Goal: Transaction & Acquisition: Purchase product/service

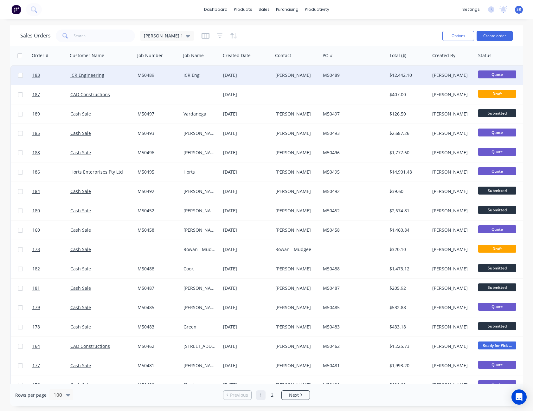
click at [502, 75] on span "Quote" at bounding box center [497, 74] width 38 height 8
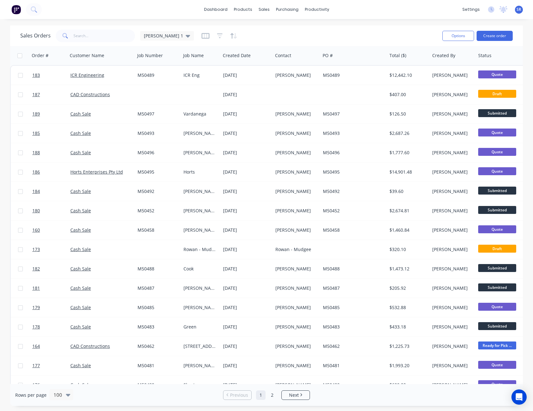
drag, startPoint x: 219, startPoint y: 385, endPoint x: 368, endPoint y: 33, distance: 381.7
click at [368, 33] on div "Sales Orders Sam 1" at bounding box center [228, 36] width 417 height 16
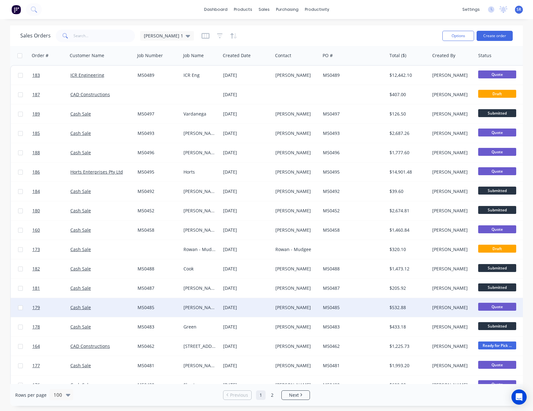
click at [11, 304] on div at bounding box center [20, 307] width 19 height 19
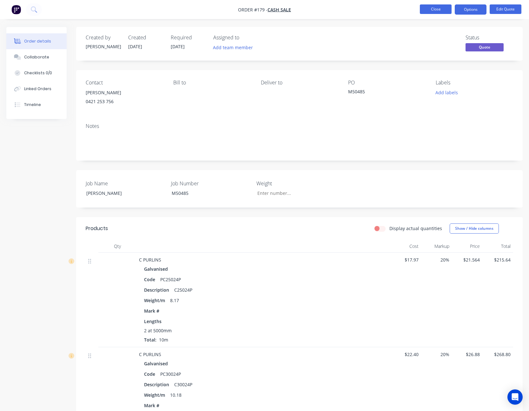
click at [444, 7] on button "Close" at bounding box center [435, 9] width 32 height 10
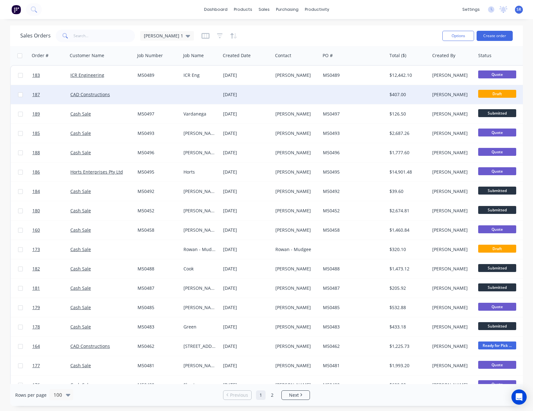
click at [249, 93] on div "[DATE]" at bounding box center [246, 94] width 47 height 6
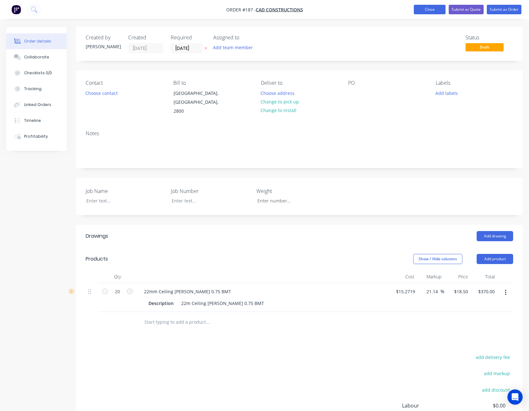
click at [439, 10] on button "Close" at bounding box center [429, 10] width 32 height 10
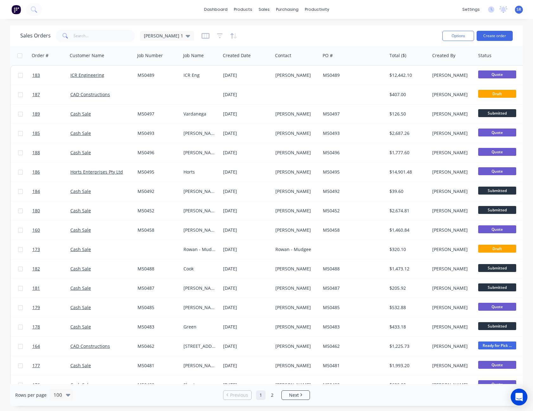
click at [523, 398] on div "Open Intercom Messenger" at bounding box center [519, 396] width 17 height 17
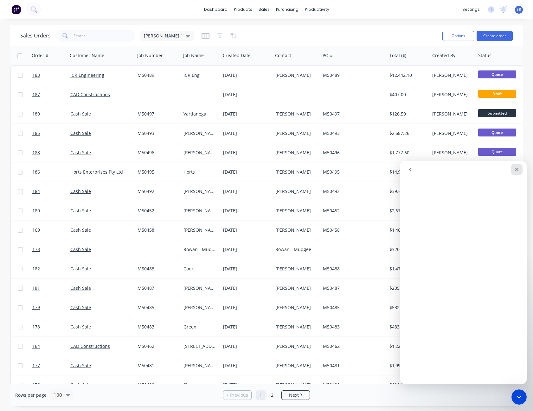
click at [518, 166] on div "Close" at bounding box center [516, 169] width 11 height 11
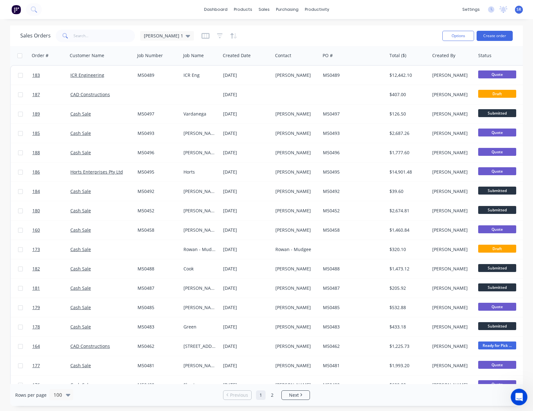
click at [521, 398] on icon "Open Intercom Messenger" at bounding box center [518, 396] width 10 height 10
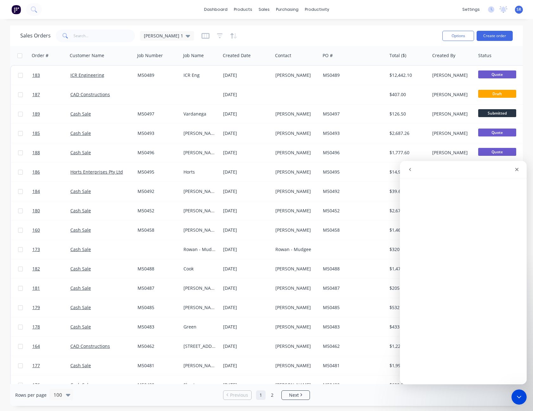
drag, startPoint x: 407, startPoint y: 167, endPoint x: 902, endPoint y: 341, distance: 524.6
click at [407, 167] on button "go back" at bounding box center [410, 169] width 12 height 12
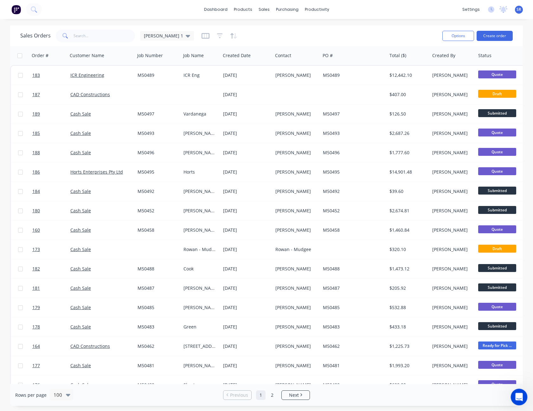
click at [520, 397] on icon "Open Intercom Messenger" at bounding box center [518, 396] width 10 height 10
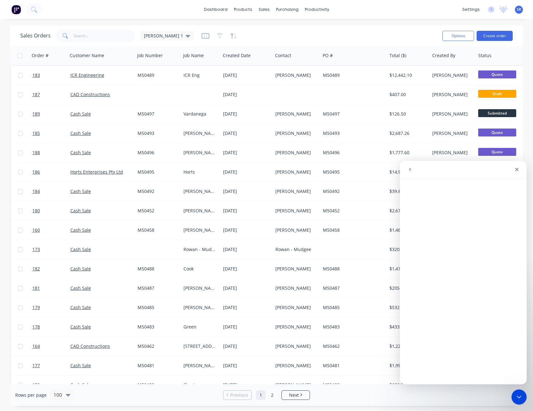
click at [411, 171] on icon "go back" at bounding box center [410, 169] width 2 height 3
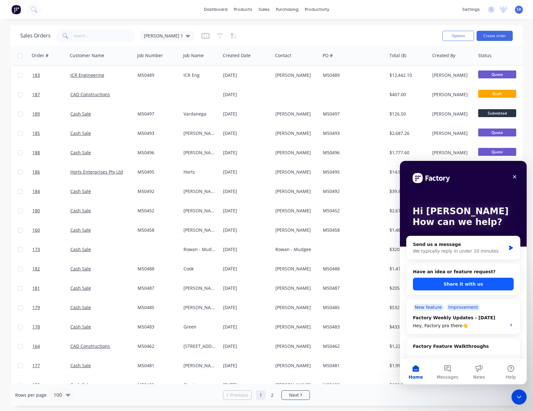
click at [463, 285] on button "Share it with us" at bounding box center [463, 283] width 101 height 13
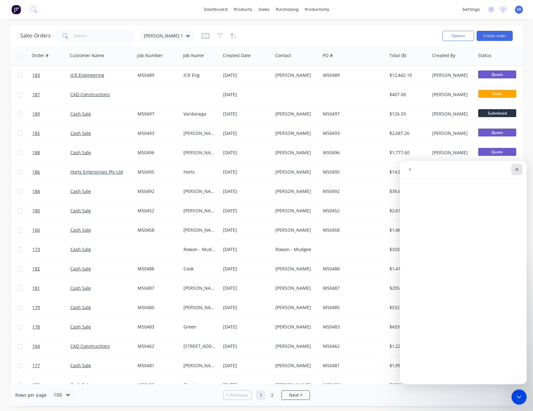
click at [520, 169] on div "Close" at bounding box center [516, 169] width 11 height 11
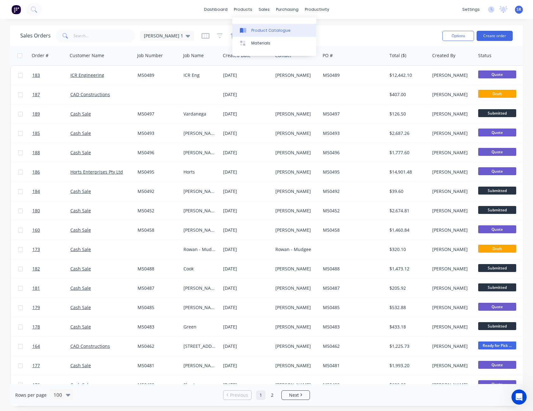
click at [258, 33] on link "Product Catalogue" at bounding box center [274, 30] width 84 height 13
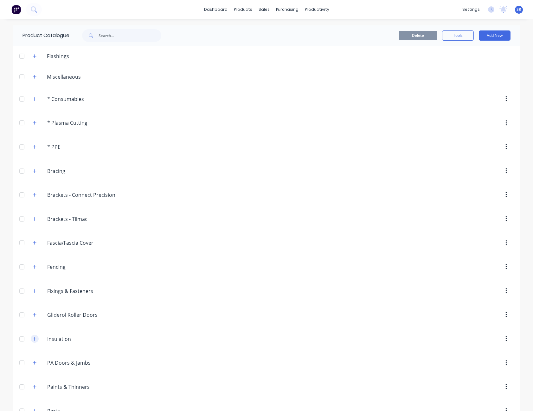
click at [31, 339] on button "button" at bounding box center [35, 339] width 8 height 8
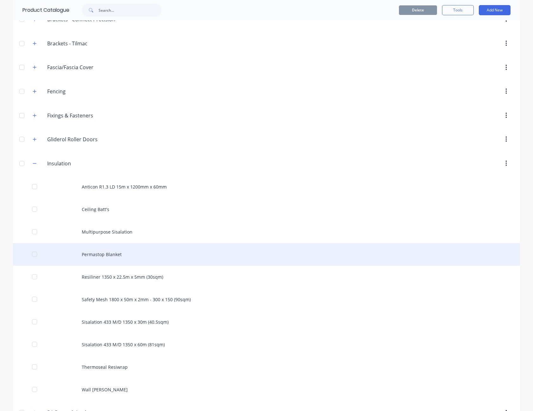
scroll to position [222, 0]
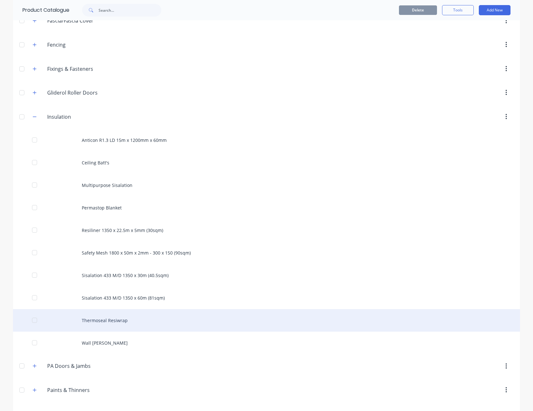
click at [99, 320] on div "Thermoseal Resiwrap" at bounding box center [266, 320] width 507 height 23
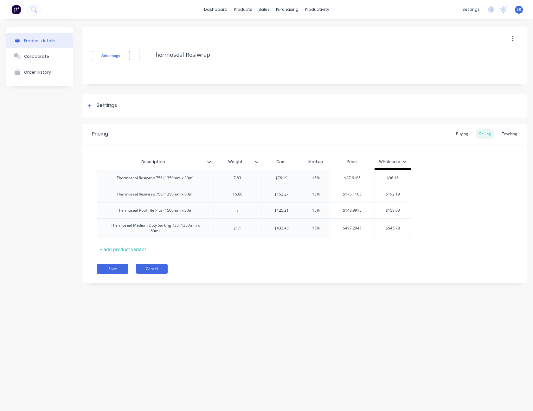
click at [157, 266] on button "Cancel" at bounding box center [152, 268] width 32 height 10
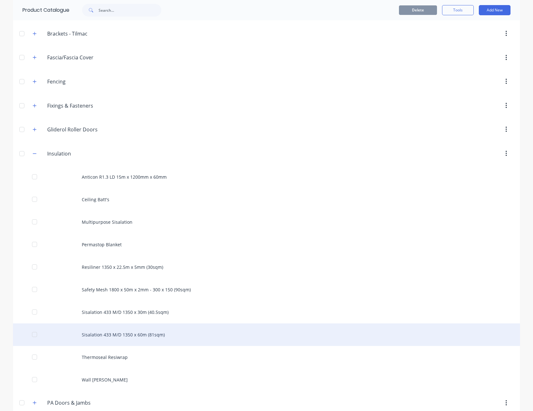
scroll to position [222, 0]
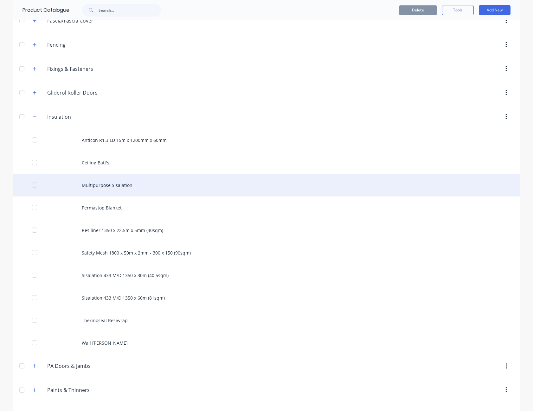
click at [105, 182] on div "Multipurpose Sisalation" at bounding box center [266, 185] width 507 height 23
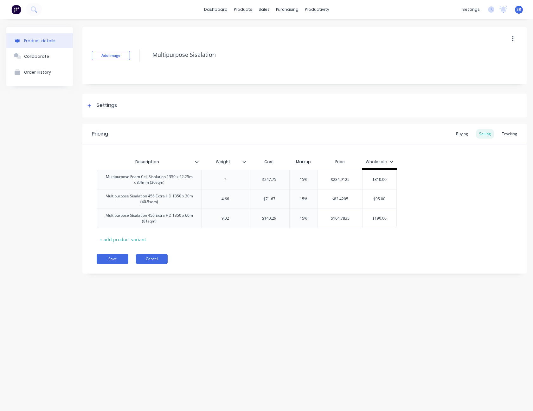
click at [163, 259] on button "Cancel" at bounding box center [152, 259] width 32 height 10
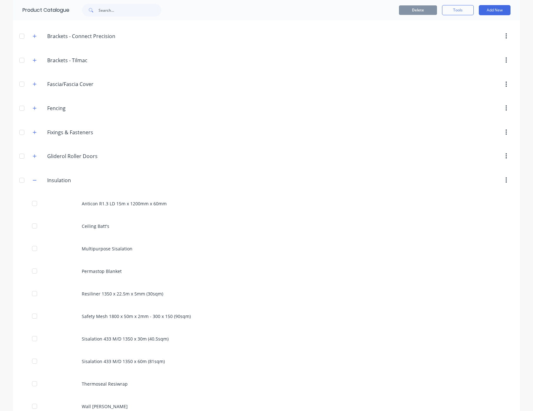
scroll to position [222, 0]
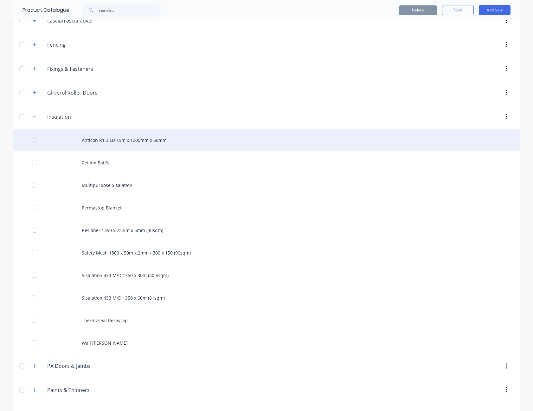
click at [109, 142] on div "Anticon R1.3 LD 15m x 1200mm x 60mm" at bounding box center [266, 140] width 507 height 23
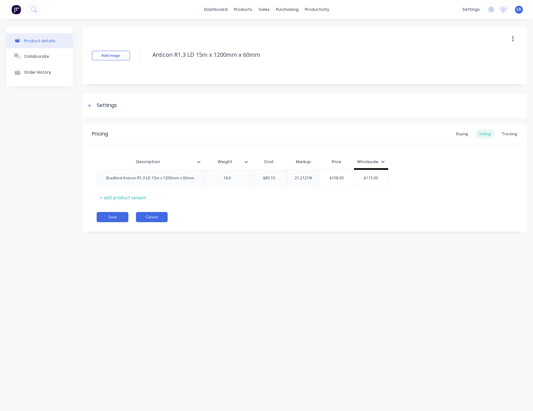
click at [145, 213] on button "Cancel" at bounding box center [152, 217] width 32 height 10
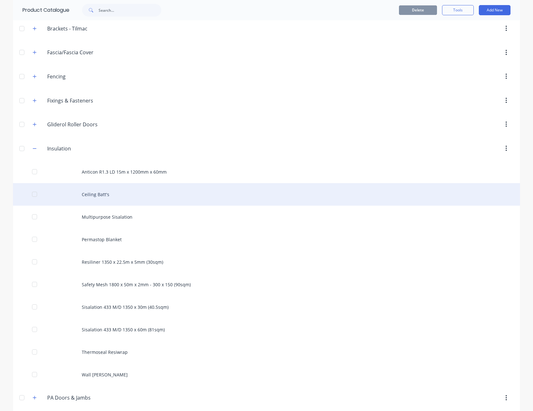
scroll to position [254, 0]
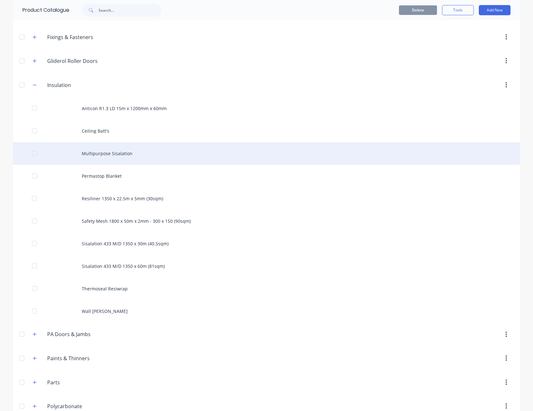
click at [113, 155] on div "Multipurpose Sisalation" at bounding box center [266, 153] width 507 height 23
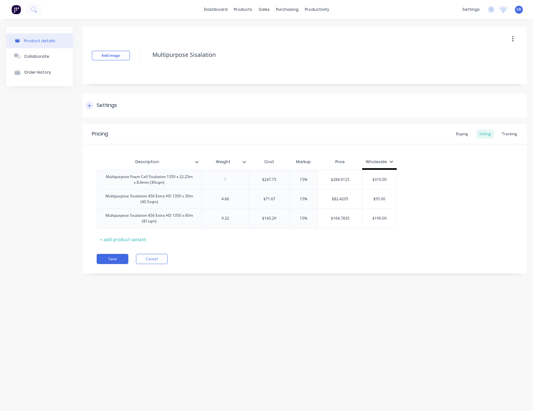
click at [155, 99] on div "Settings" at bounding box center [304, 106] width 445 height 24
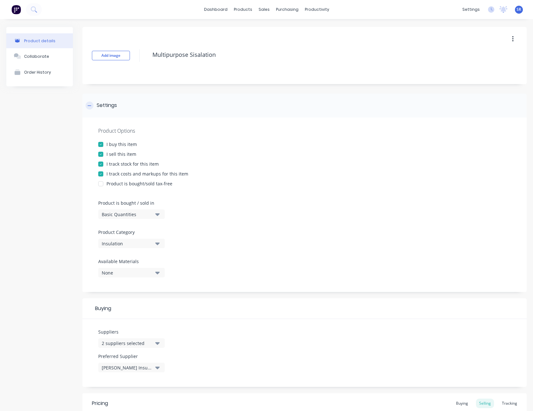
click at [155, 99] on div "Settings" at bounding box center [304, 106] width 445 height 24
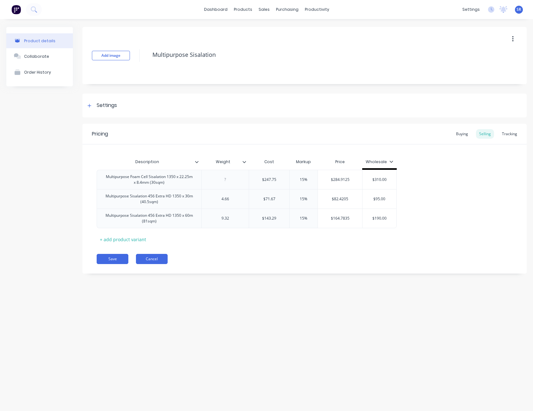
click at [147, 257] on button "Cancel" at bounding box center [152, 259] width 32 height 10
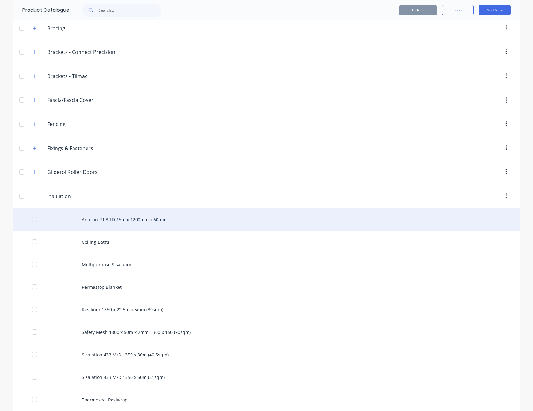
scroll to position [190, 0]
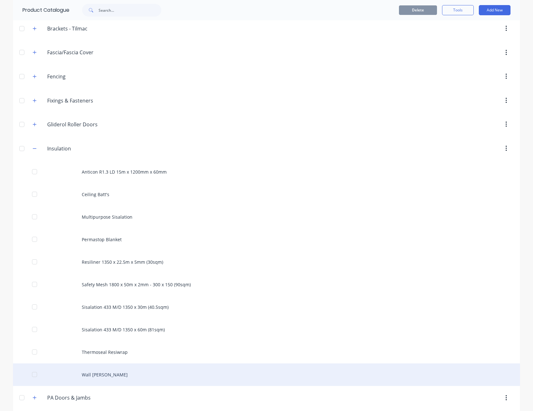
click at [107, 378] on div "Wall Batts" at bounding box center [266, 374] width 507 height 23
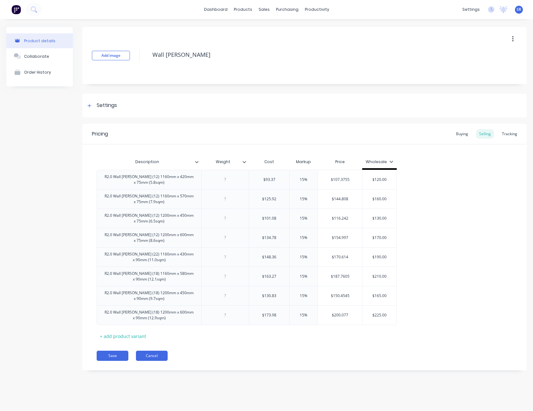
click at [155, 351] on button "Cancel" at bounding box center [152, 355] width 32 height 10
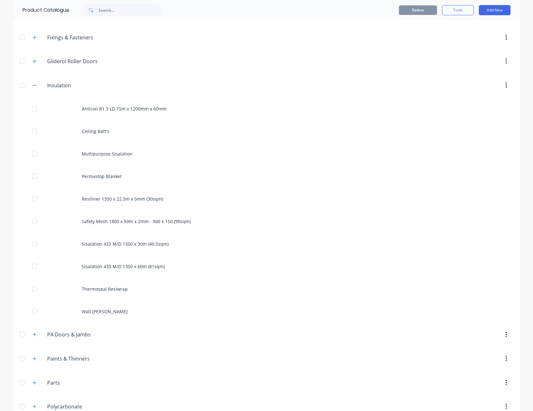
scroll to position [254, 0]
click at [493, 11] on button "Add New" at bounding box center [495, 10] width 32 height 10
click at [481, 47] on button "Product" at bounding box center [481, 51] width 60 height 13
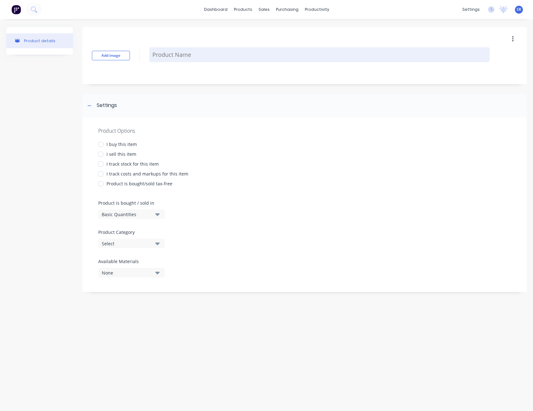
click at [229, 58] on textarea at bounding box center [319, 54] width 341 height 15
type textarea "x"
type textarea "A"
type textarea "x"
type textarea "Ai"
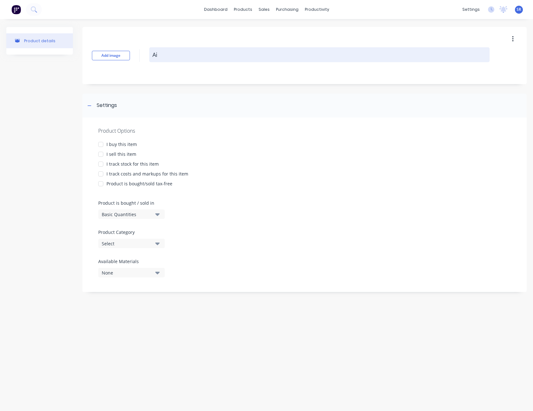
type textarea "x"
type textarea "Air"
type textarea "x"
type textarea "Airc"
type textarea "x"
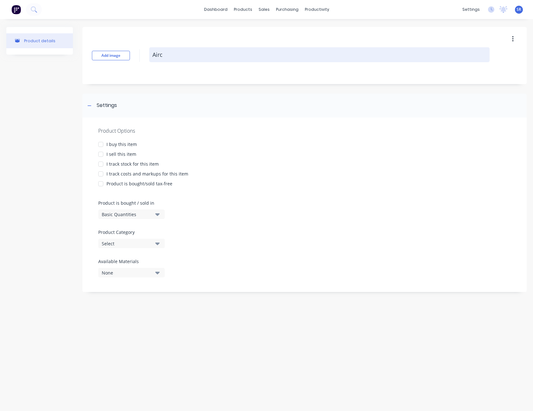
type textarea "Airc-"
type textarea "x"
type textarea "Airc-C"
type textarea "x"
type textarea "Airc-Ce"
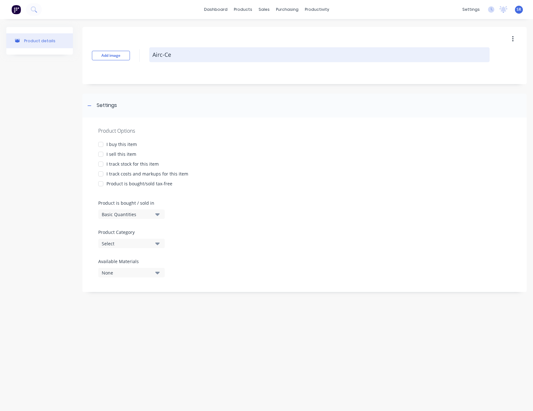
type textarea "x"
type textarea "Airc-Cel"
type textarea "x"
type textarea "Airc-Cell"
type textarea "x"
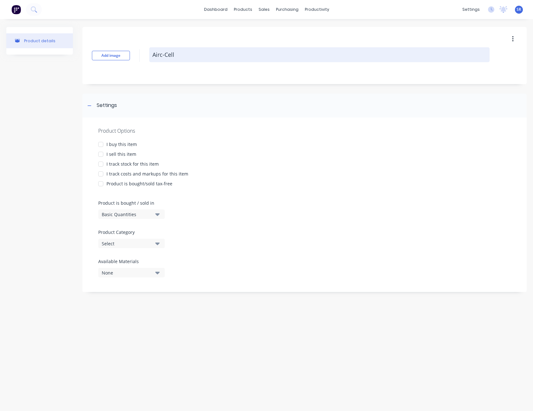
type textarea "Airc-Cell"
type textarea "x"
type textarea "Airc-Cell G"
type textarea "x"
type textarea "Airc-Cell Gl"
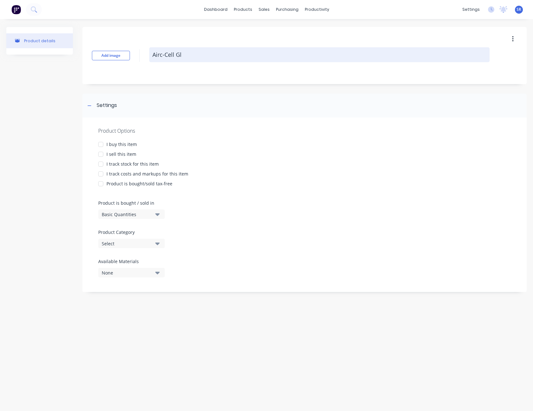
type textarea "x"
type textarea "Airc-Cell Gla"
type textarea "x"
type textarea "Airc-Cell Glar"
type textarea "x"
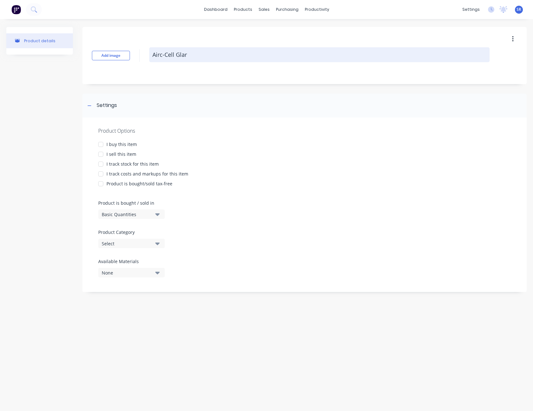
type textarea "Airc-Cell Glare"
type textarea "x"
type textarea "Airc-Cell Glares"
type textarea "x"
type textarea "Airc-Cell Glaresh"
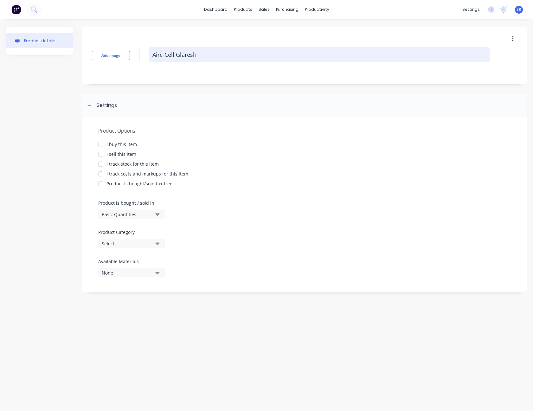
type textarea "x"
type textarea "Airc-Cell Glareshi"
type textarea "x"
type textarea "Airc-Cell Glareshie"
type textarea "x"
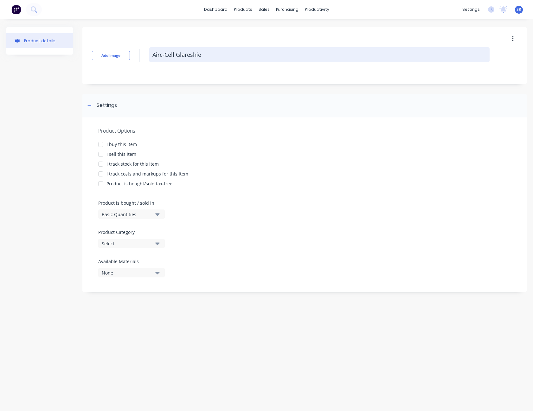
type textarea "Airc-Cell Glareshie;"
type textarea "x"
type textarea "Airc-Cell Glareshie;d"
type textarea "x"
type textarea "Airc-Cell Glareshie;"
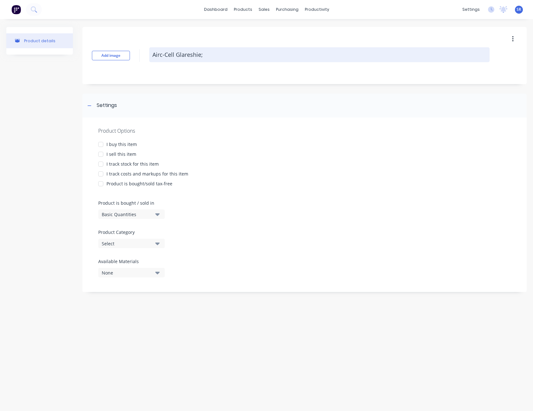
type textarea "x"
type textarea "Airc-Cell Glareshie"
type textarea "x"
type textarea "Airc-Cell Glareshi"
type textarea "x"
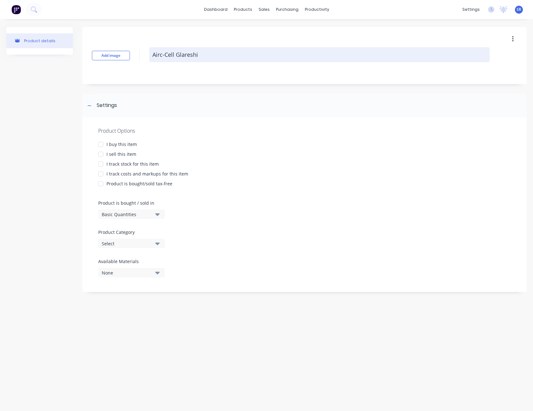
type textarea "Airc-Cell Glareshie"
type textarea "x"
type textarea "Airc-Cell Glareshiel"
type textarea "x"
type textarea "Airc-Cell Glareshield"
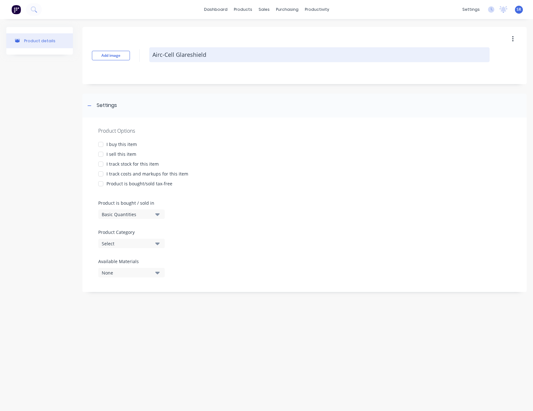
type textarea "x"
type textarea "Airc-Cell Glareshield"
type textarea "x"
type textarea "Airc-Cell Glareshield 1"
type textarea "x"
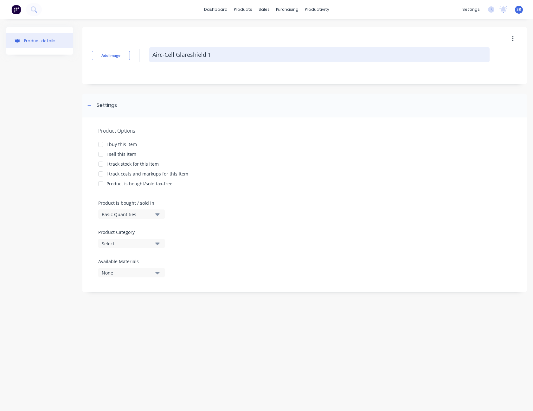
type textarea "Airc-Cell Glareshield 13"
type textarea "x"
type textarea "Airc-Cell Glareshield 135"
type textarea "x"
type textarea "Airc-Cell Glareshield 1350"
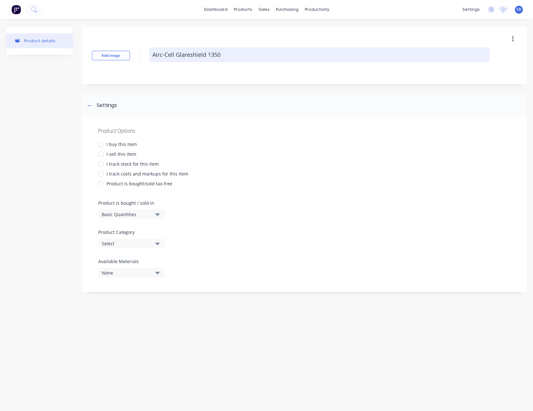
type textarea "x"
type textarea "Airc-Cell Glareshield 1350"
type textarea "x"
type textarea "Airc-Cell Glareshield 1350 x"
type textarea "x"
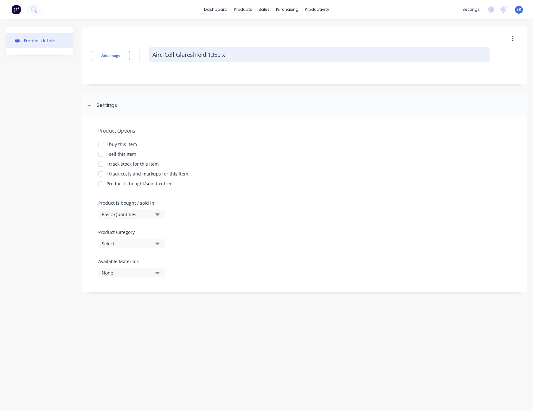
type textarea "Airc-Cell Glareshield 1350 x"
type textarea "x"
type textarea "Airc-Cell Glareshield 1350 x 2"
type textarea "x"
type textarea "Airc-Cell Glareshield 1350 x 22"
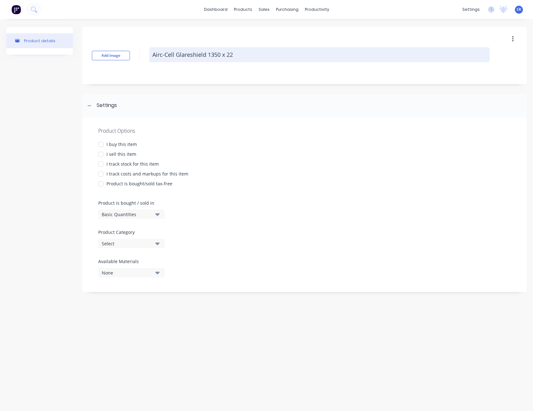
type textarea "x"
type textarea "Airc-Cell Glareshield 1350 x 22."
type textarea "x"
type textarea "Airc-Cell Glareshield 1350 x 22.2"
type textarea "x"
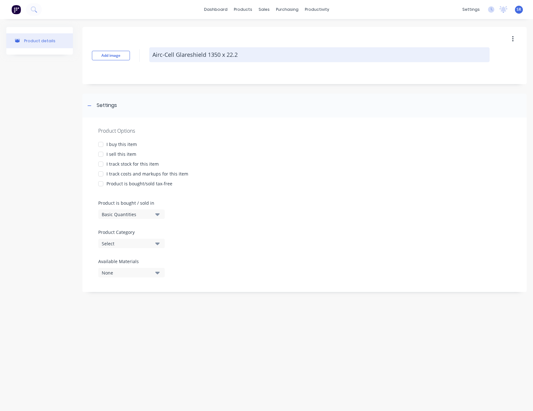
type textarea "Airc-Cell Glareshield 1350 x 22.25"
type textarea "x"
type textarea "Airc-Cell Glareshield 1350 x 22.25m"
click at [219, 55] on textarea "Airc-Cell Glareshield 1350 x 22.25m" at bounding box center [319, 54] width 341 height 15
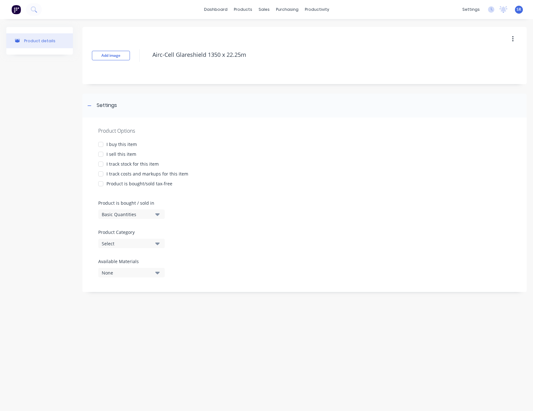
type textarea "x"
type textarea "Airc-Cell Glareshield 1350m x 22.25m"
type textarea "x"
type textarea "Airc-Cell Glareshield 1350mm x 22.25m"
click at [102, 144] on div at bounding box center [100, 144] width 13 height 13
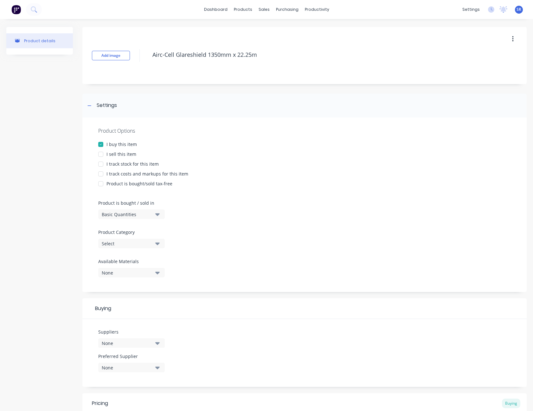
click at [102, 155] on div at bounding box center [100, 154] width 13 height 13
click at [102, 163] on div at bounding box center [100, 164] width 13 height 13
click at [102, 173] on div at bounding box center [100, 173] width 13 height 13
type textarea "x"
type textarea "Airc-Cell Glareshield 1350mm x 22.25m"
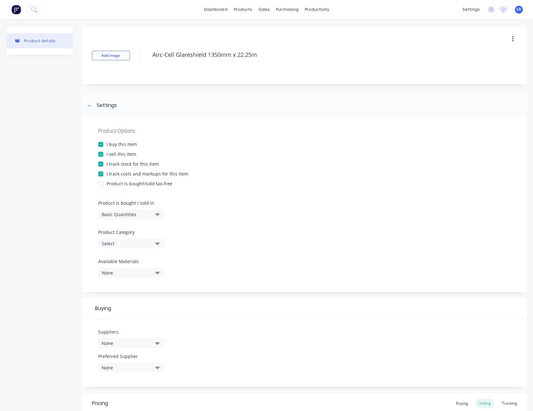
type textarea "x"
type textarea "Airc-Cell Glareshield 1350mm x 22.25m"
click at [157, 244] on icon "button" at bounding box center [157, 243] width 4 height 7
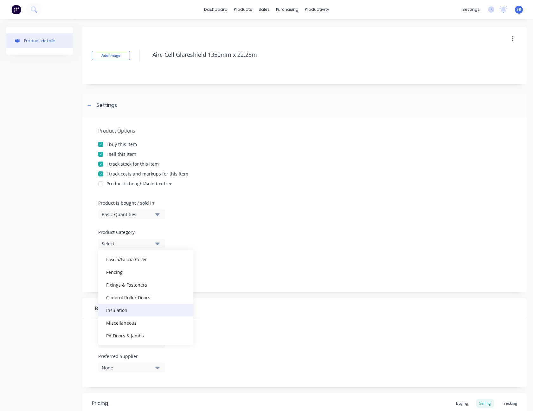
click at [117, 307] on div "Insulation" at bounding box center [145, 309] width 95 height 13
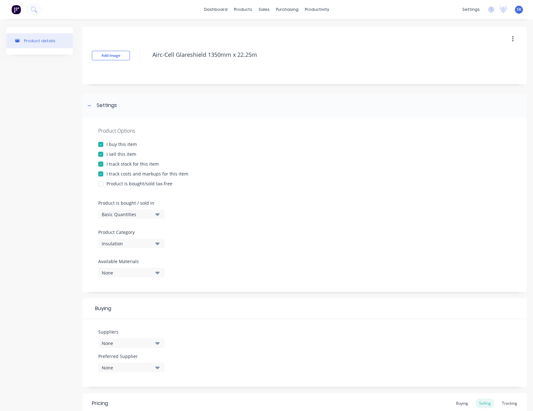
click at [159, 272] on icon "button" at bounding box center [157, 272] width 4 height 3
click at [210, 257] on div at bounding box center [304, 255] width 413 height 5
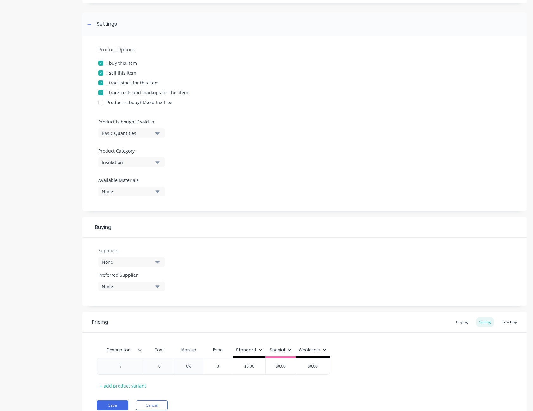
scroll to position [107, 0]
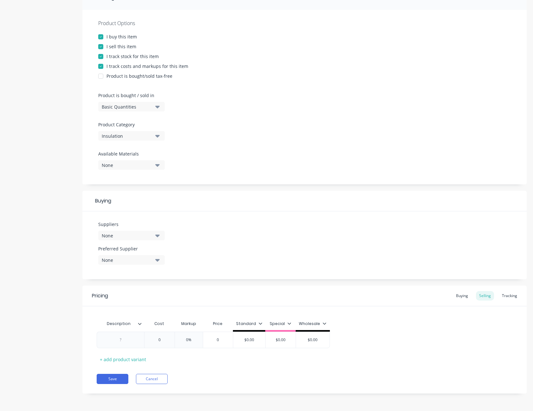
click at [160, 233] on button "None" at bounding box center [131, 236] width 67 height 10
click at [188, 227] on div "Suppliers None Preferred Supplier None No options..." at bounding box center [304, 245] width 445 height 68
click at [158, 235] on icon "button" at bounding box center [157, 235] width 4 height 3
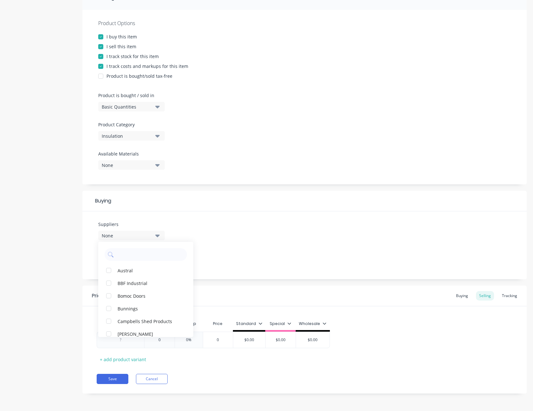
click at [199, 239] on div "Suppliers None Austral BBF Industrial Bomoc Doors Bunnings Campbells Shed Produ…" at bounding box center [304, 245] width 445 height 68
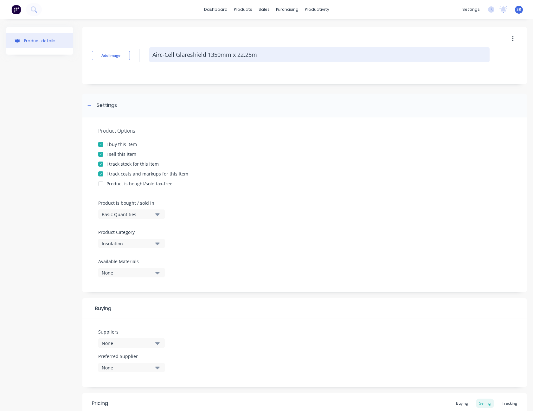
drag, startPoint x: 261, startPoint y: 55, endPoint x: 151, endPoint y: 60, distance: 110.1
click at [149, 62] on div "Airc-Cell Glareshield 1350mm x 22.25m" at bounding box center [319, 55] width 341 height 16
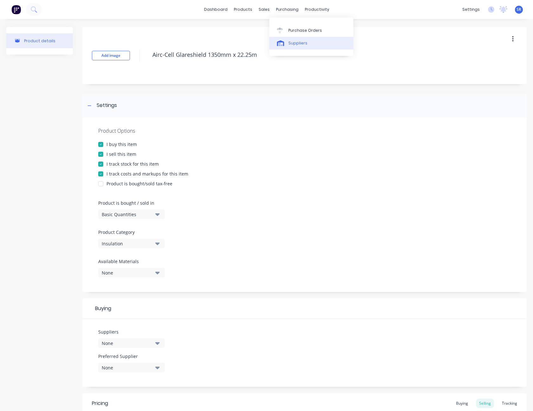
type textarea "x"
click at [296, 40] on link "Suppliers" at bounding box center [312, 43] width 84 height 13
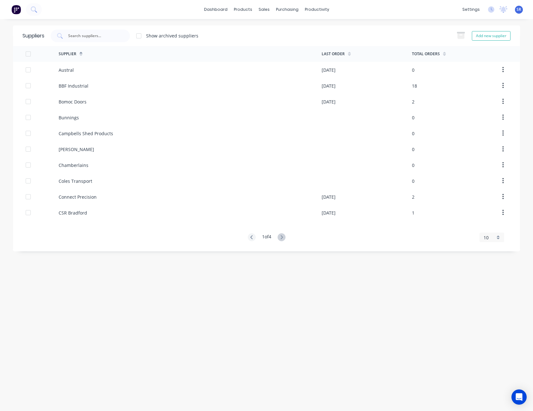
click at [495, 237] on div "10" at bounding box center [489, 237] width 11 height 7
click at [497, 316] on div "35" at bounding box center [492, 315] width 24 height 11
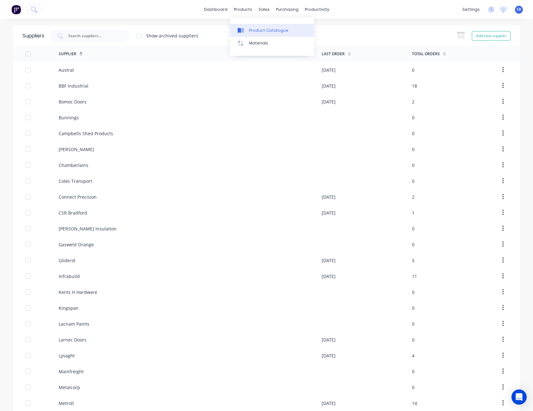
click at [252, 28] on div "Product Catalogue" at bounding box center [268, 31] width 39 height 6
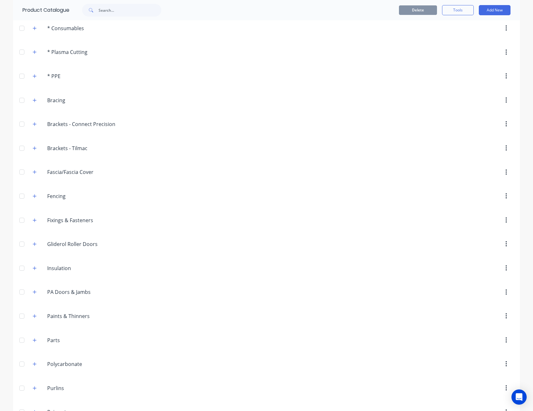
scroll to position [95, 0]
click at [33, 241] on icon "button" at bounding box center [35, 243] width 4 height 4
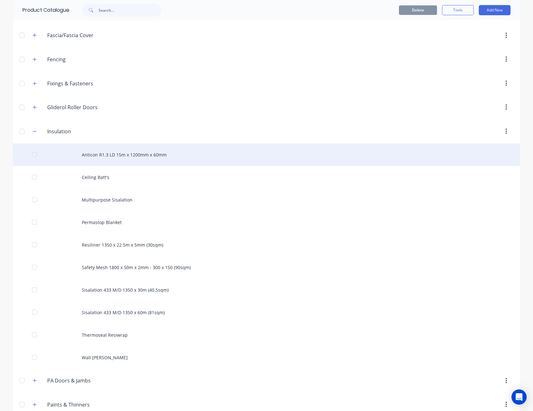
scroll to position [254, 0]
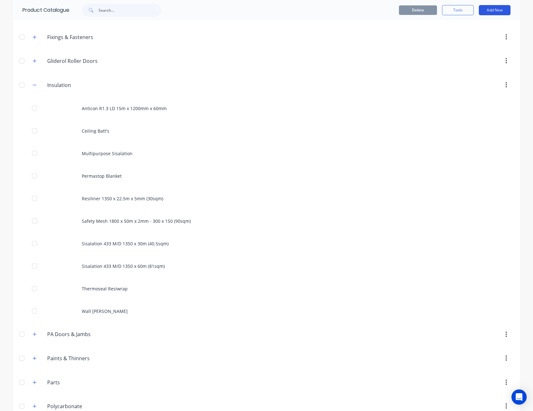
click at [495, 10] on button "Add New" at bounding box center [495, 10] width 32 height 10
click at [479, 47] on div "Product" at bounding box center [480, 51] width 49 height 9
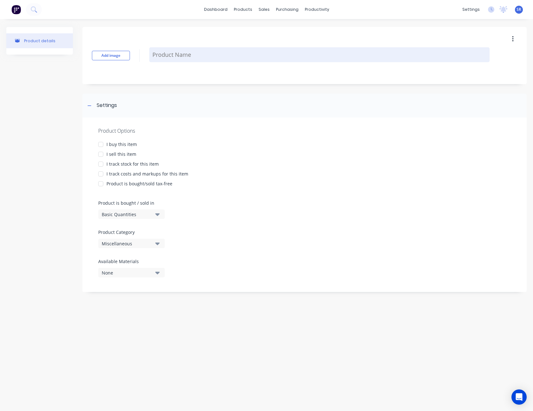
click at [169, 54] on textarea at bounding box center [319, 54] width 341 height 15
paste textarea "Airc-Cell Glareshield 1350mm x 22.25m"
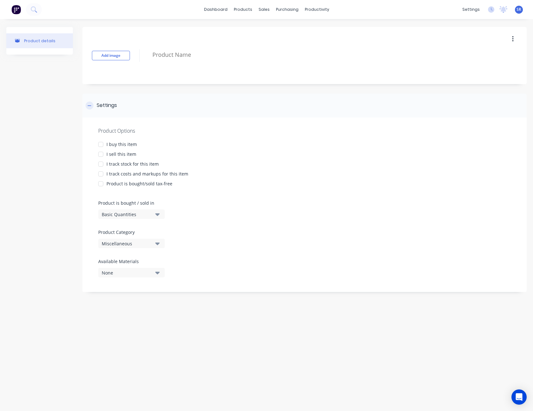
type textarea "x"
type textarea "Airc-Cell Glareshield 1350mm x 22.25m"
click at [101, 145] on div at bounding box center [100, 144] width 13 height 13
click at [101, 153] on div at bounding box center [100, 154] width 13 height 13
click at [102, 164] on div at bounding box center [100, 164] width 13 height 13
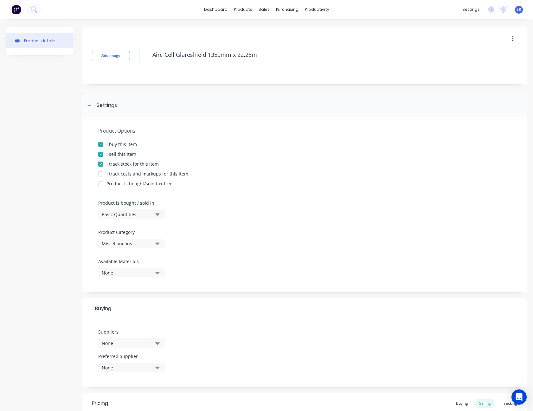
click at [98, 175] on div at bounding box center [100, 173] width 13 height 13
type textarea "x"
type textarea "Airc-Cell Glareshield 1350mm x 22.25m"
type textarea "x"
type textarea "Airc-Cell Glareshield 1350mm x 22.25m"
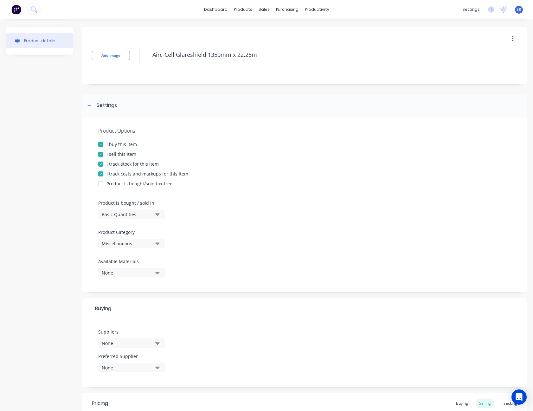
click at [153, 244] on button "Miscellaneous" at bounding box center [131, 243] width 67 height 10
click at [127, 277] on div "Insulation" at bounding box center [145, 278] width 95 height 13
click at [156, 343] on icon "button" at bounding box center [157, 343] width 4 height 3
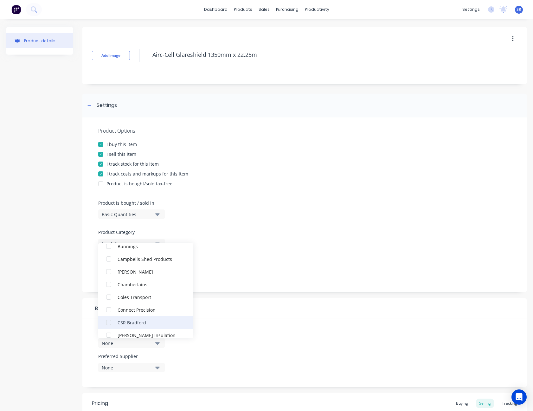
scroll to position [159, 0]
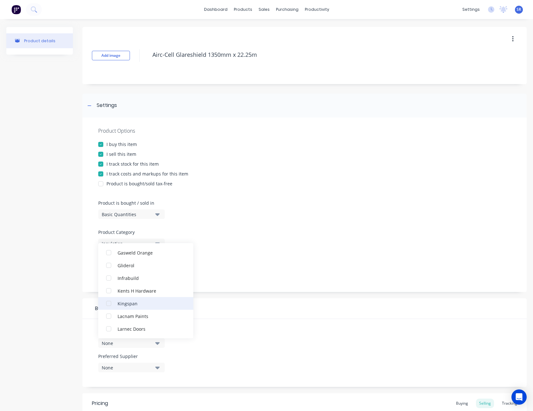
click at [147, 305] on div "Kingspan" at bounding box center [149, 303] width 63 height 7
click at [231, 312] on div "Buying" at bounding box center [304, 308] width 445 height 21
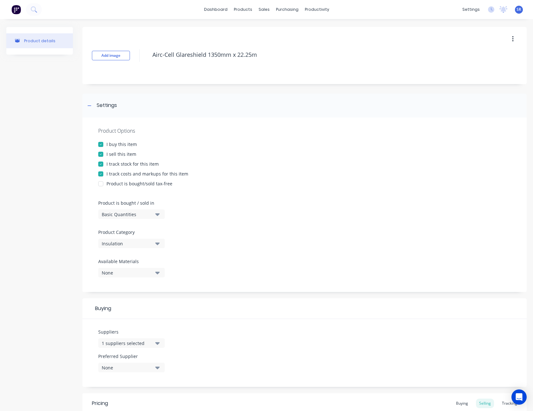
click at [158, 367] on icon "button" at bounding box center [157, 367] width 4 height 3
click at [147, 349] on button "Kingspan" at bounding box center [145, 353] width 95 height 13
type textarea "x"
click at [249, 270] on div "Product Options I buy this item I sell this item I track stock for this item I …" at bounding box center [304, 204] width 445 height 174
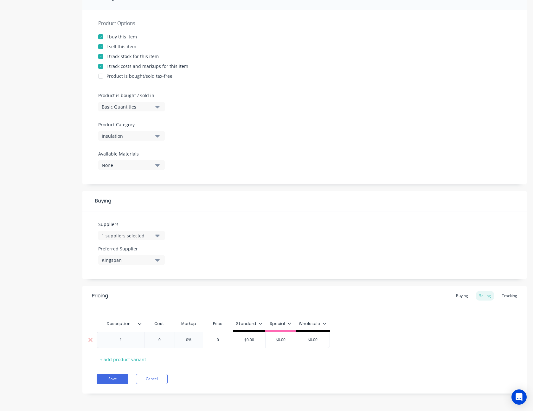
click at [118, 341] on div at bounding box center [121, 339] width 32 height 8
type textarea "x"
type input "0"
type textarea "x"
type input "2"
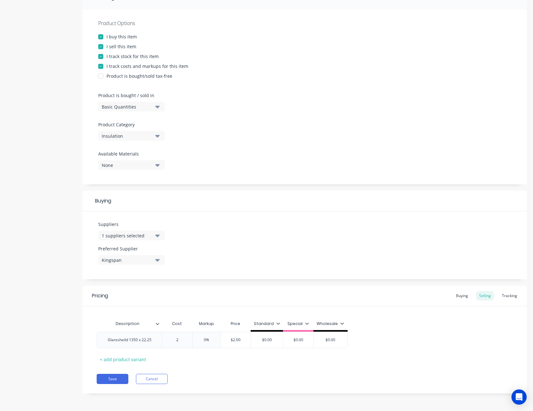
type textarea "x"
type input "28"
type textarea "x"
type input "285."
type textarea "x"
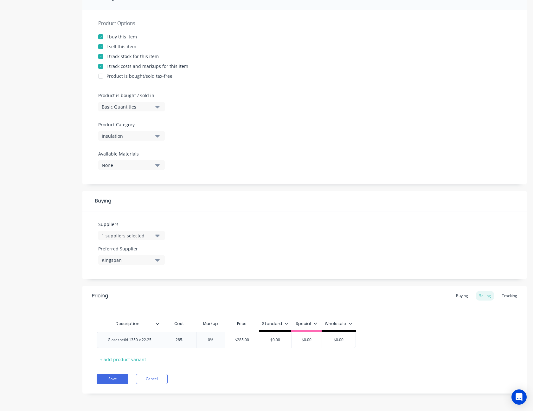
type input "285.2"
type textarea "x"
type input "285.21"
type input "0%"
type textarea "x"
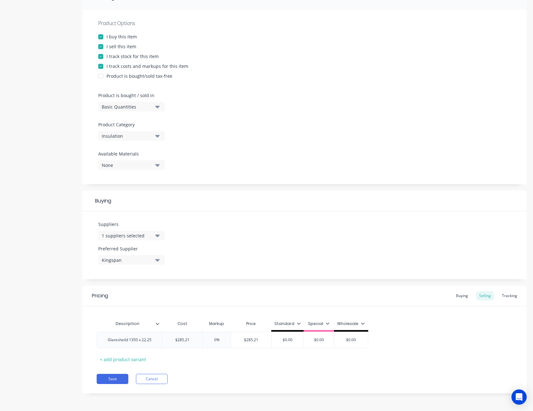
type input "0%2"
type textarea "x"
type input "0%20"
type input "$342.252"
click at [329, 322] on icon at bounding box center [330, 323] width 4 height 4
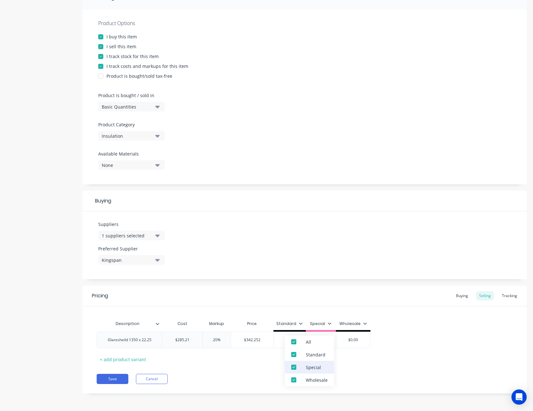
click at [317, 366] on div "Special" at bounding box center [313, 367] width 15 height 7
type textarea "x"
click at [383, 353] on div "Description Cost Markup Price Standard Wholesale Glaresheild 1350 x 22.25 $285.…" at bounding box center [305, 340] width 416 height 47
type input "$0.00"
click at [293, 341] on input "$0.00" at bounding box center [290, 340] width 32 height 6
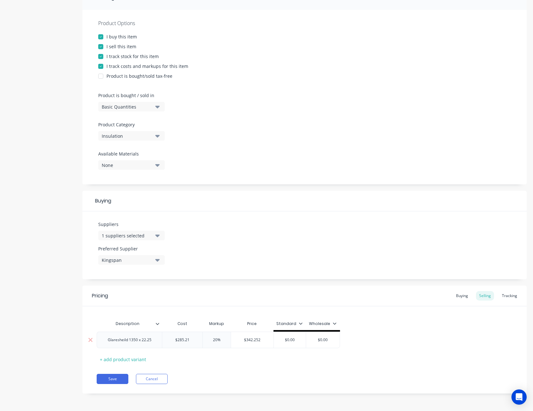
click at [293, 341] on input "$0.00" at bounding box center [290, 340] width 32 height 6
type textarea "x"
type input "$3"
type textarea "x"
type input "$36"
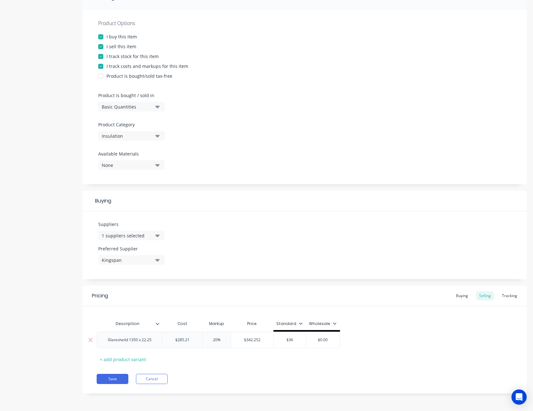
type textarea "x"
type input "$365"
type input "$0.00"
type textarea "x"
type input "3"
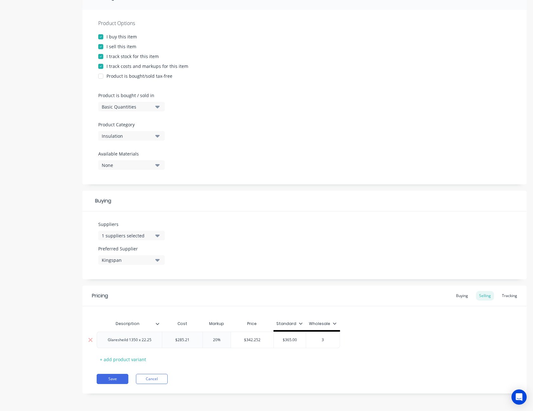
type textarea "x"
type input "38"
type textarea "x"
type input "385"
click at [121, 379] on button "Save" at bounding box center [113, 379] width 32 height 10
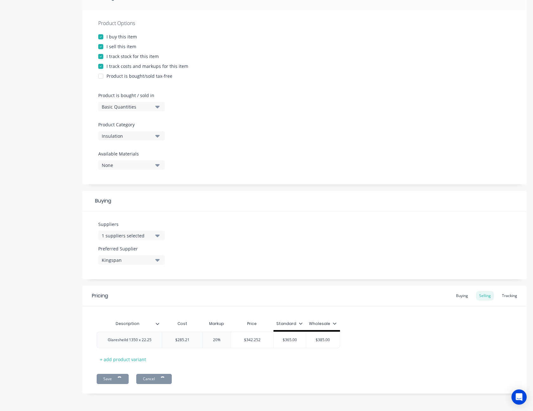
type textarea "x"
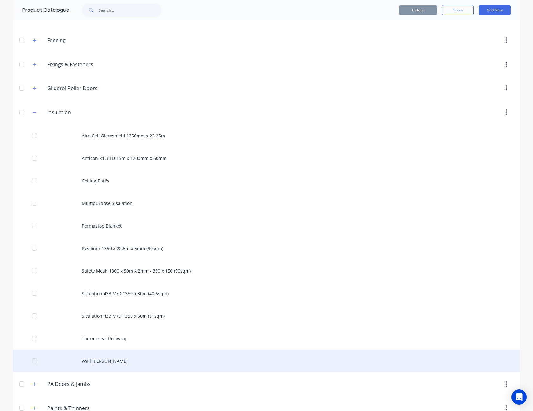
scroll to position [285, 0]
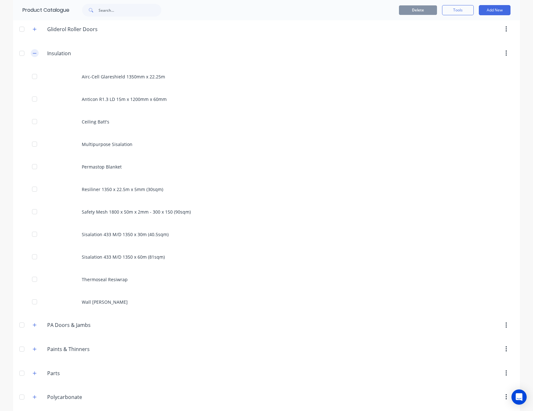
click at [33, 54] on icon "button" at bounding box center [35, 53] width 4 height 4
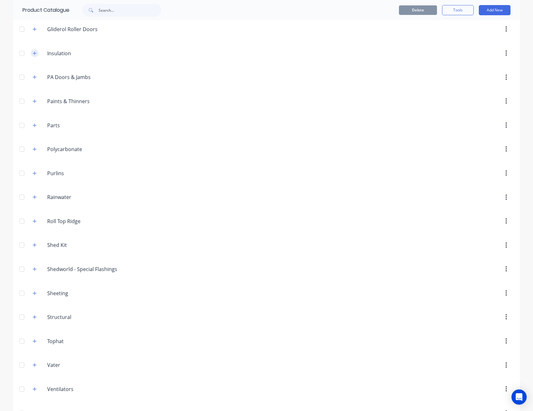
click at [33, 52] on icon "button" at bounding box center [34, 52] width 3 height 3
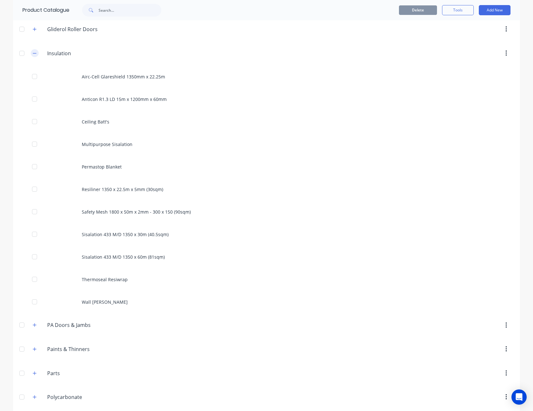
click at [33, 53] on icon "button" at bounding box center [35, 53] width 4 height 4
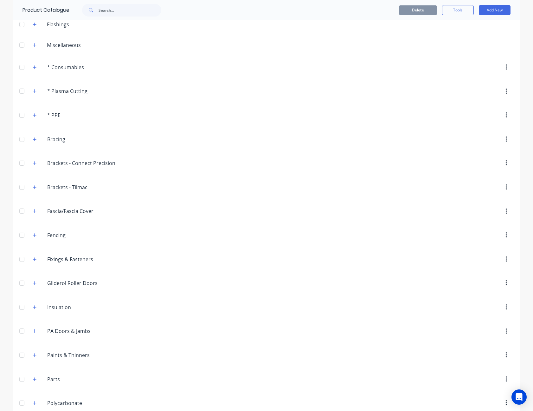
scroll to position [0, 0]
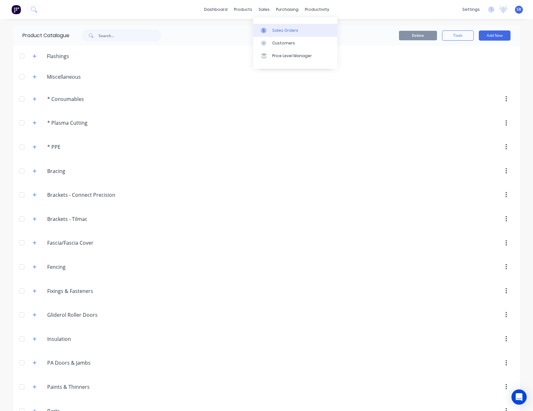
click at [279, 30] on div "Sales Orders" at bounding box center [285, 31] width 26 height 6
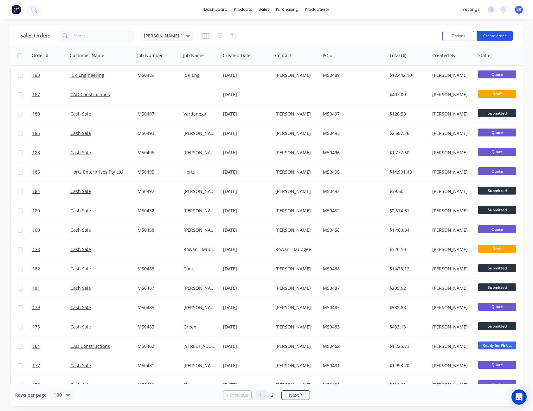
click at [492, 36] on button "Create order" at bounding box center [495, 36] width 36 height 10
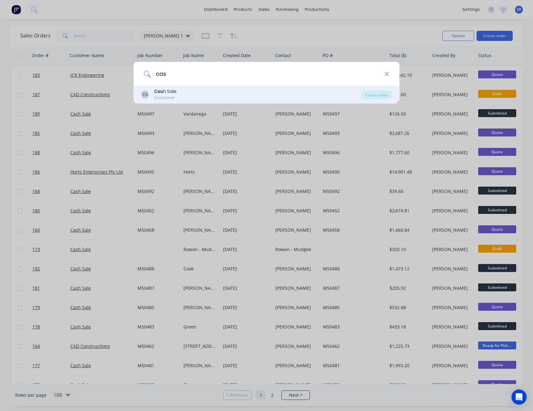
type input "cas"
click at [172, 93] on div "Cas h Sale" at bounding box center [165, 91] width 23 height 7
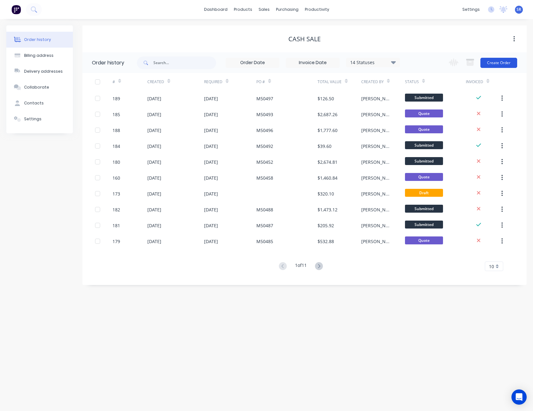
click at [500, 63] on button "Create Order" at bounding box center [499, 63] width 37 height 10
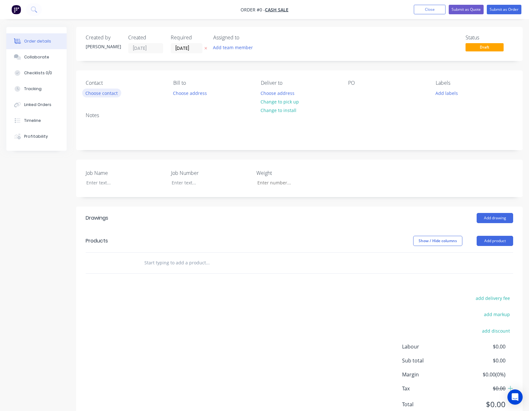
click at [101, 94] on button "Choose contact" at bounding box center [101, 92] width 39 height 9
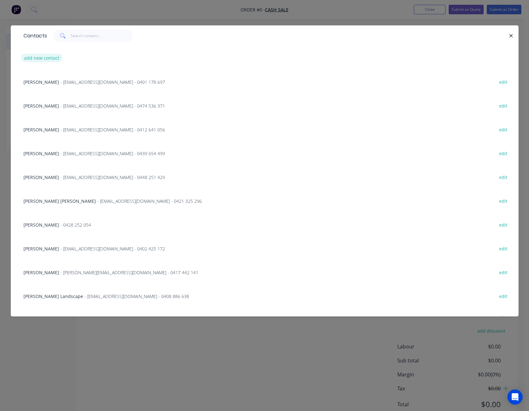
click at [48, 56] on button "add new contact" at bounding box center [42, 58] width 42 height 9
select select "AU"
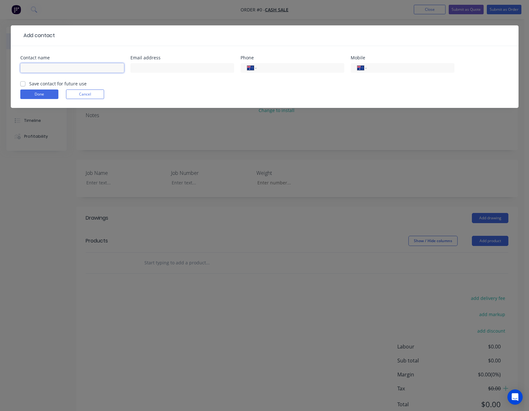
click at [52, 65] on input "text" at bounding box center [72, 68] width 104 height 10
type input "[PERSON_NAME]"
type input "[PERSON_NAME][EMAIL_ADDRESS][DOMAIN_NAME]"
type input "0413 390 265"
click at [46, 91] on button "Done" at bounding box center [39, 94] width 38 height 10
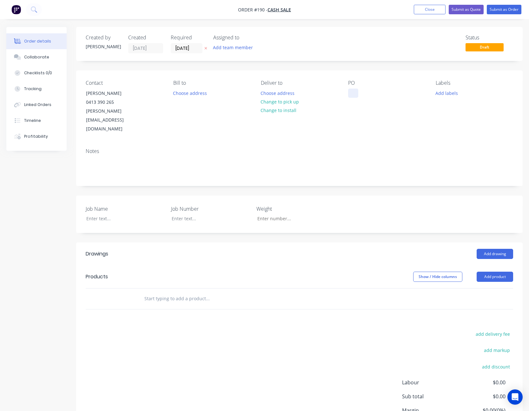
click at [352, 93] on div at bounding box center [353, 92] width 10 height 9
click at [354, 112] on div "PO M50498" at bounding box center [386, 107] width 77 height 54
click at [107, 214] on div at bounding box center [120, 218] width 79 height 9
click at [454, 195] on div "Job Name [PERSON_NAME] Job Number M50498 Weight" at bounding box center [299, 213] width 446 height 37
click at [491, 271] on button "Add product" at bounding box center [494, 276] width 36 height 10
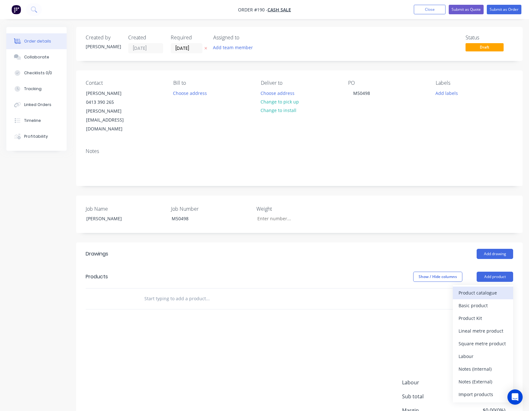
click at [487, 288] on div "Product catalogue" at bounding box center [482, 292] width 49 height 9
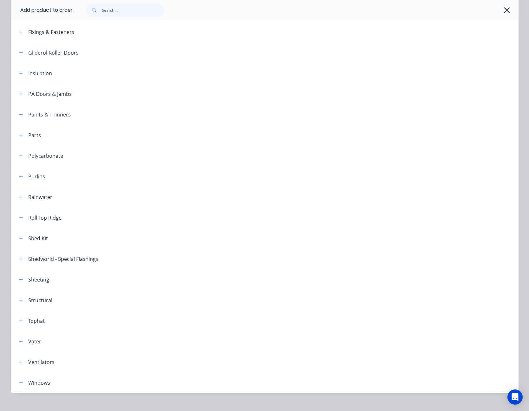
scroll to position [222, 0]
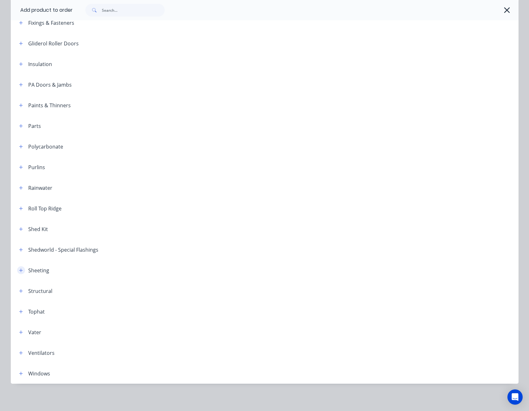
click at [19, 271] on icon "button" at bounding box center [21, 270] width 4 height 4
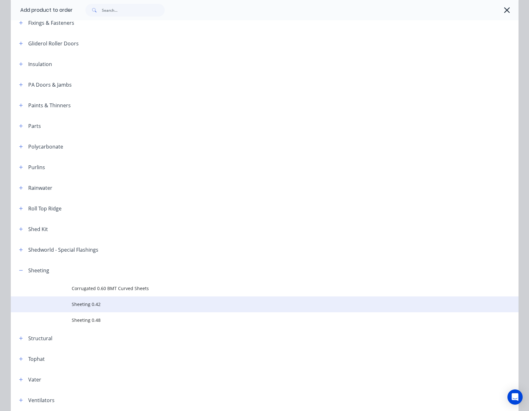
click at [78, 299] on td "Sheeting 0.42" at bounding box center [295, 304] width 446 height 16
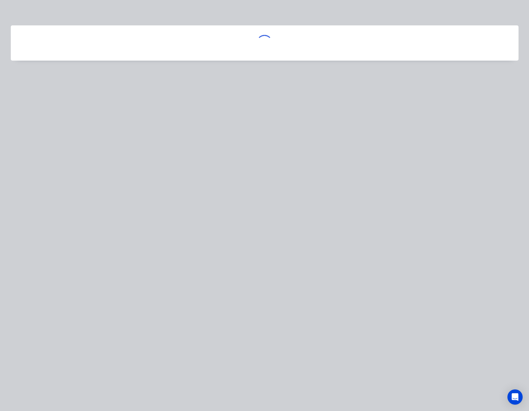
scroll to position [0, 0]
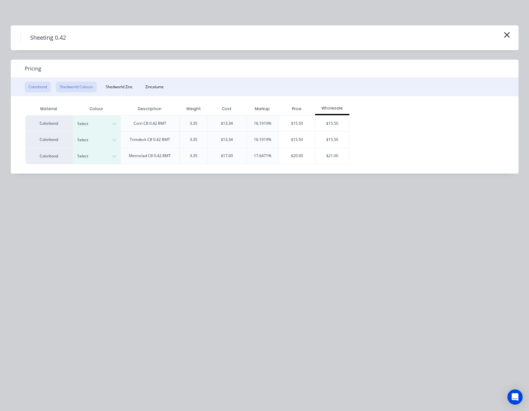
click at [80, 86] on button "Shedworld Colours" at bounding box center [76, 86] width 41 height 11
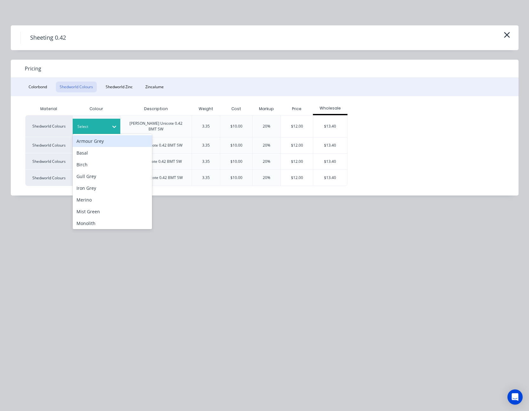
click at [112, 121] on div at bounding box center [113, 126] width 11 height 10
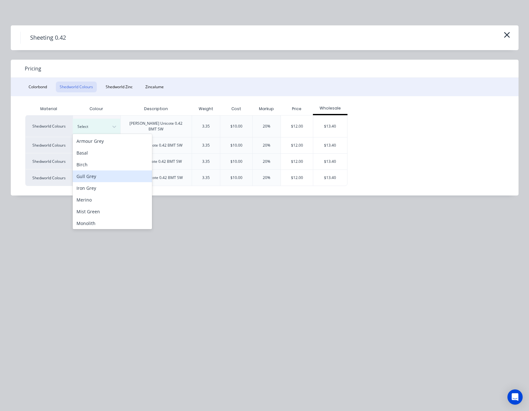
click at [109, 173] on div "Gull Grey" at bounding box center [112, 176] width 79 height 12
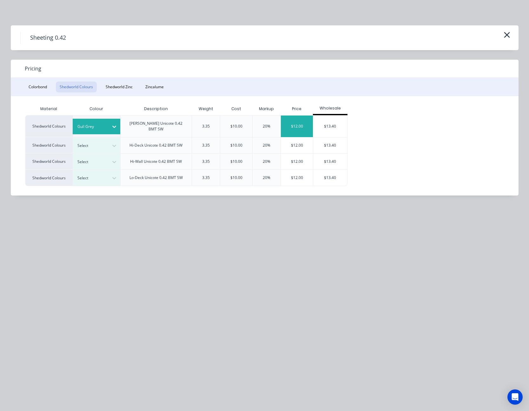
click at [293, 122] on div "$12.00" at bounding box center [297, 126] width 32 height 22
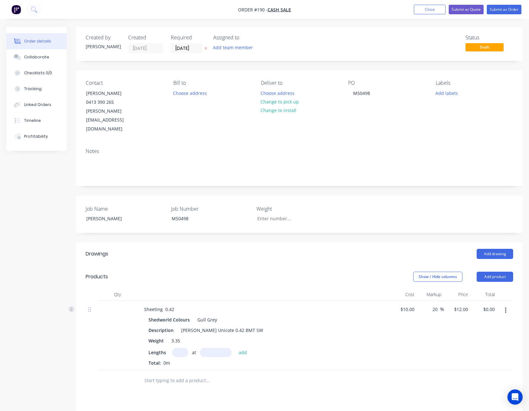
click at [178, 348] on input "text" at bounding box center [180, 352] width 16 height 9
type input "75"
type input "3600"
click at [235, 348] on button "add" at bounding box center [242, 352] width 15 height 9
type input "$3,240.00"
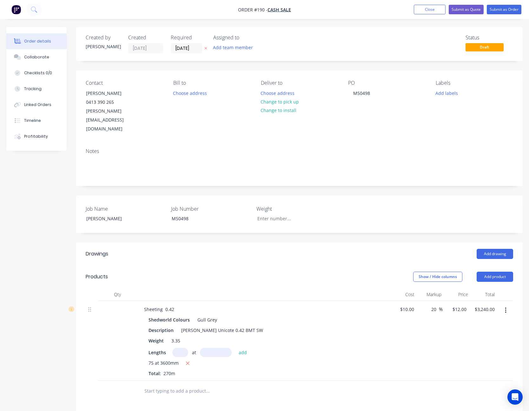
click at [185, 384] on input "text" at bounding box center [207, 390] width 127 height 13
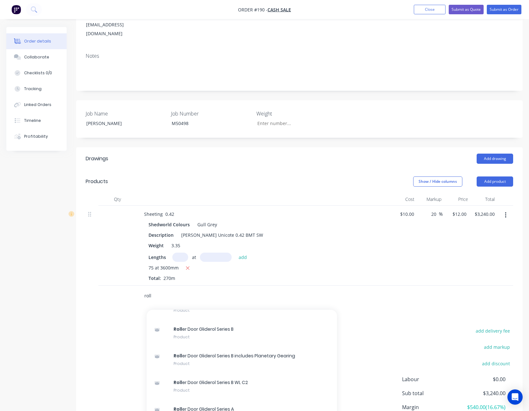
scroll to position [134, 0]
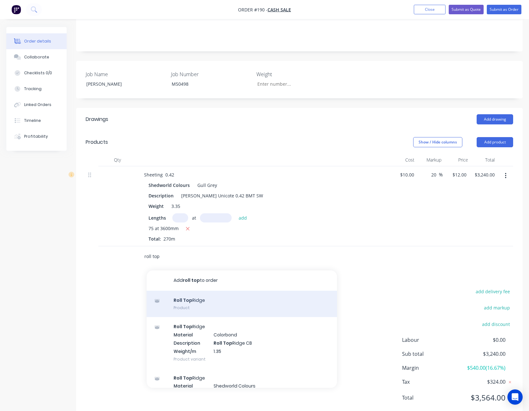
type input "roll top"
click at [198, 290] on div "Roll Top Ridge Product" at bounding box center [241, 303] width 190 height 27
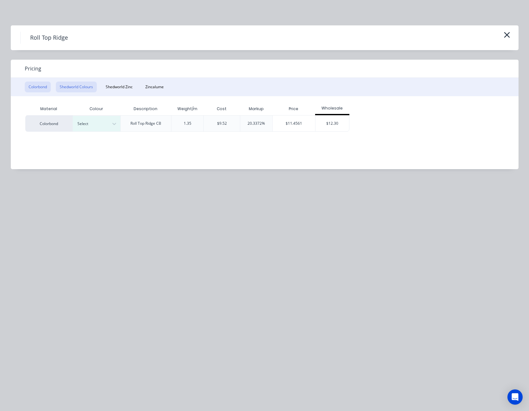
click at [84, 86] on button "Shedworld Colours" at bounding box center [76, 86] width 41 height 11
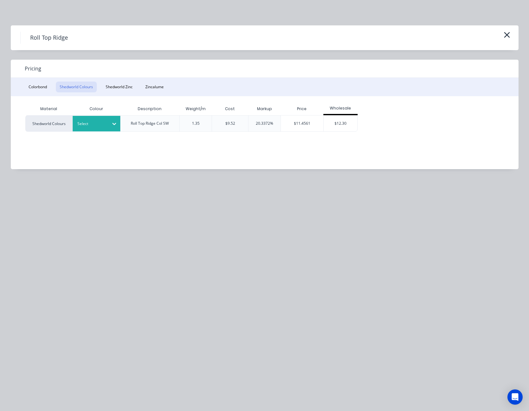
click at [111, 127] on div at bounding box center [113, 124] width 11 height 10
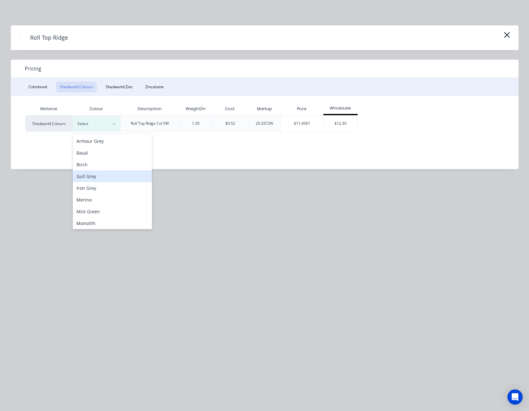
click at [103, 173] on div "Gull Grey" at bounding box center [112, 176] width 79 height 12
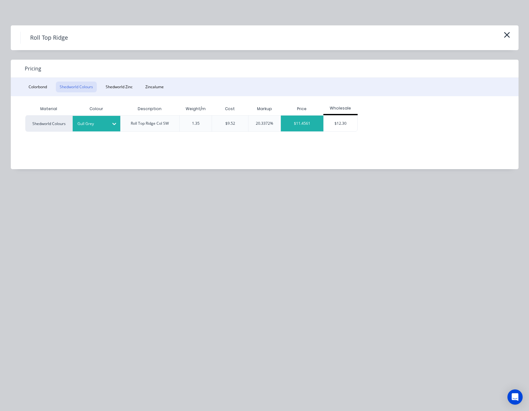
click at [312, 125] on div "$11.4561" at bounding box center [302, 123] width 42 height 16
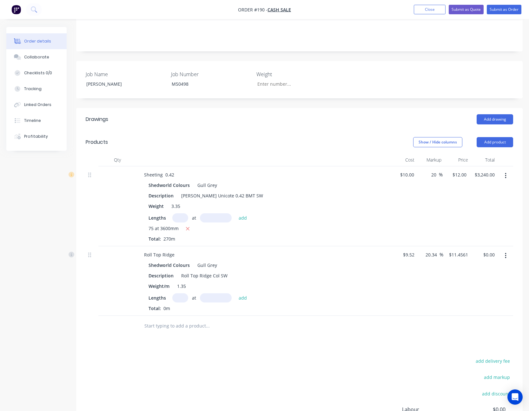
click at [179, 293] on input "text" at bounding box center [180, 297] width 16 height 9
type input "10"
type input "3600"
click at [235, 293] on button "add" at bounding box center [242, 297] width 15 height 9
type input "$412.42"
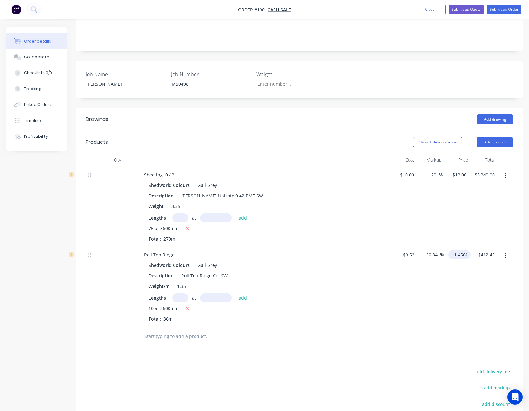
click at [461, 250] on input "11.4561" at bounding box center [461, 254] width 20 height 9
type input "11.50"
type input "20.8"
type input "$11.50"
type input "$414.00"
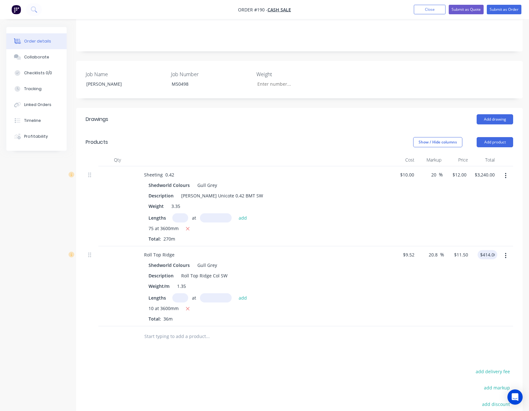
click at [428, 289] on div "20.8 20.8 %" at bounding box center [430, 286] width 27 height 80
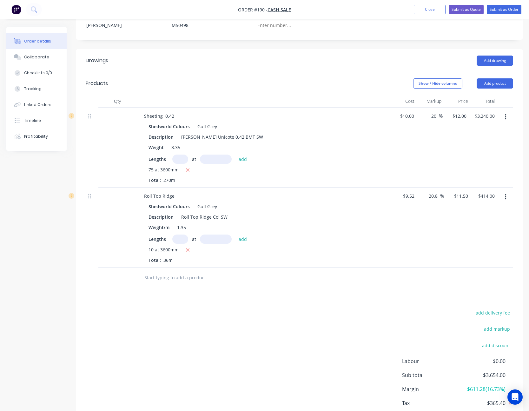
scroll to position [214, 0]
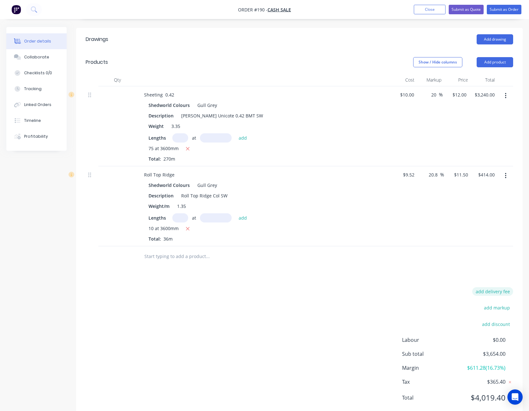
click at [495, 287] on button "add delivery fee" at bounding box center [492, 291] width 41 height 9
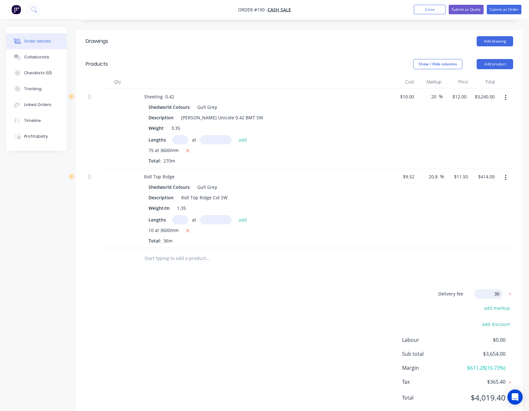
type input "300"
click input "submit" at bounding box center [0, 0] width 0 height 0
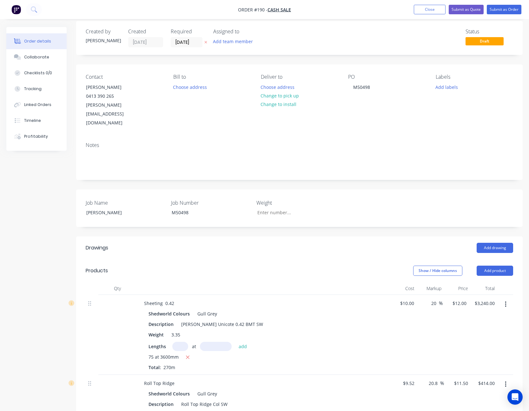
scroll to position [0, 0]
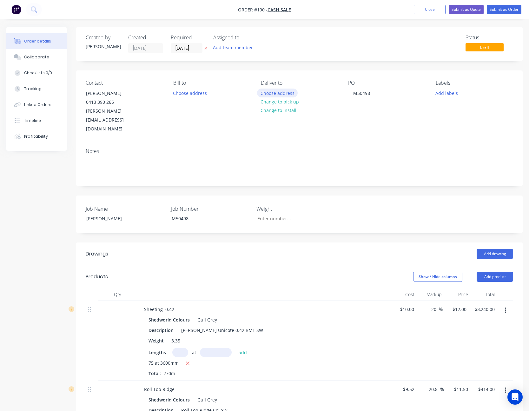
click at [280, 95] on button "Choose address" at bounding box center [277, 92] width 41 height 9
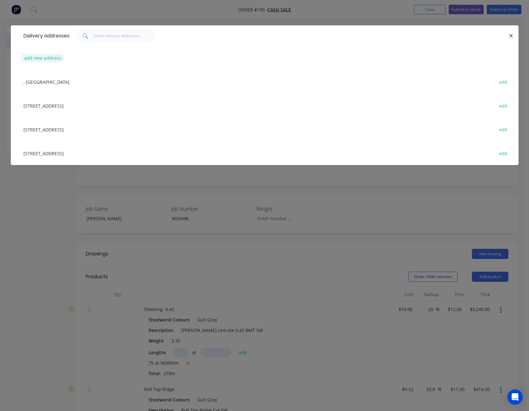
click at [52, 58] on button "add new address" at bounding box center [42, 58] width 43 height 9
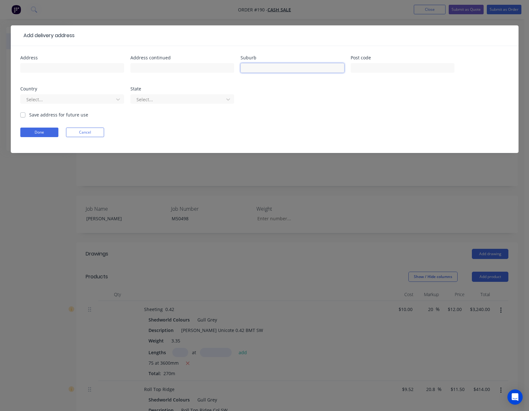
click at [317, 70] on input "text" at bounding box center [292, 68] width 104 height 10
type input "Wellington"
click at [85, 99] on div at bounding box center [68, 99] width 85 height 8
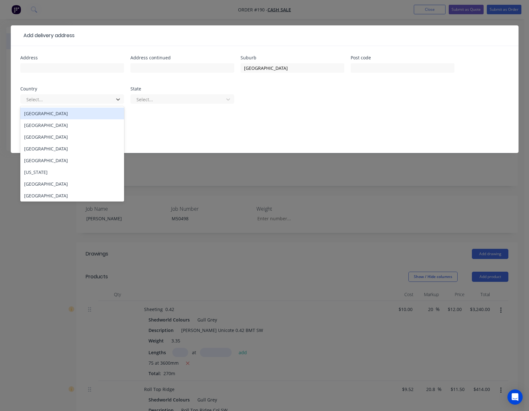
click at [80, 111] on div "Australia" at bounding box center [72, 113] width 104 height 12
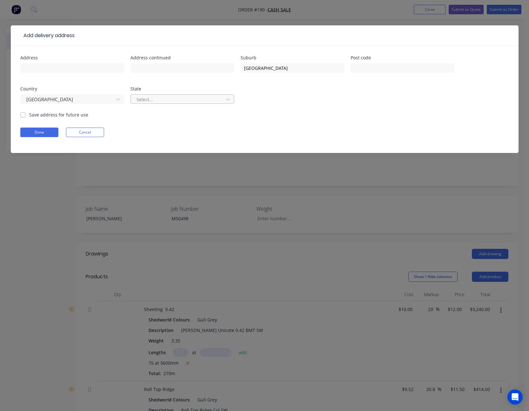
click at [185, 101] on div at bounding box center [178, 99] width 85 height 8
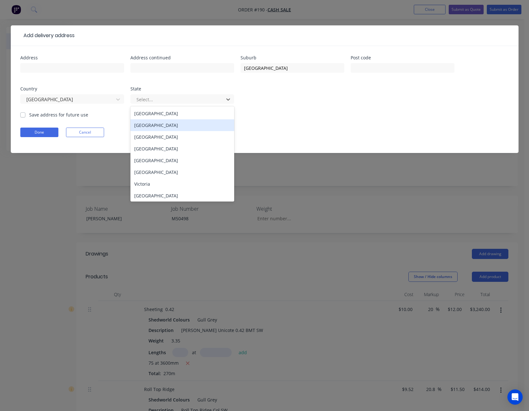
click at [177, 124] on div "New South Wales" at bounding box center [182, 125] width 104 height 12
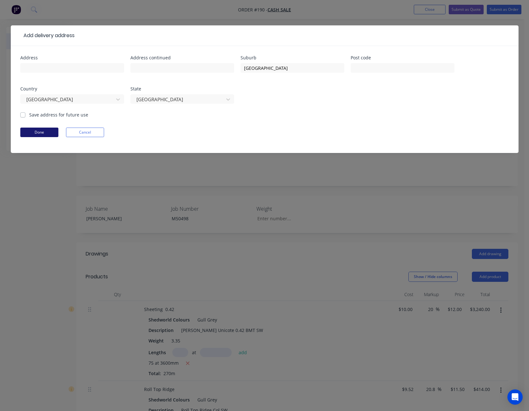
click at [40, 131] on button "Done" at bounding box center [39, 132] width 38 height 10
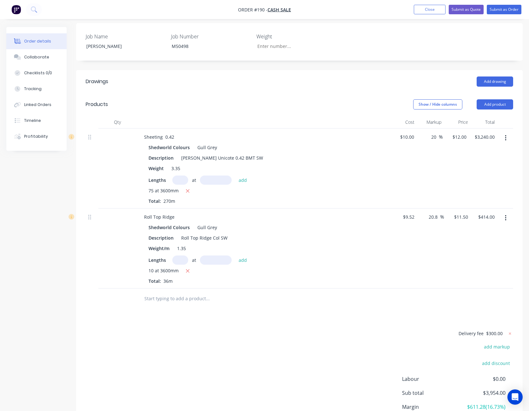
scroll to position [211, 0]
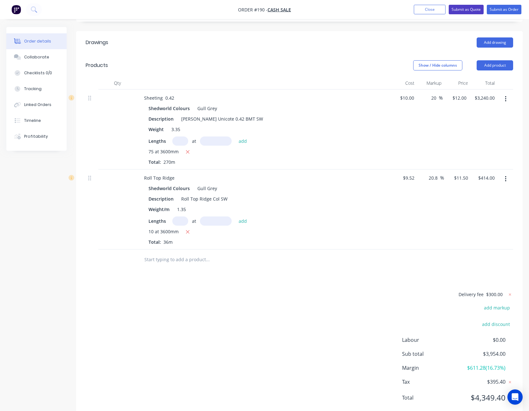
click at [471, 9] on button "Submit as Quote" at bounding box center [465, 10] width 35 height 10
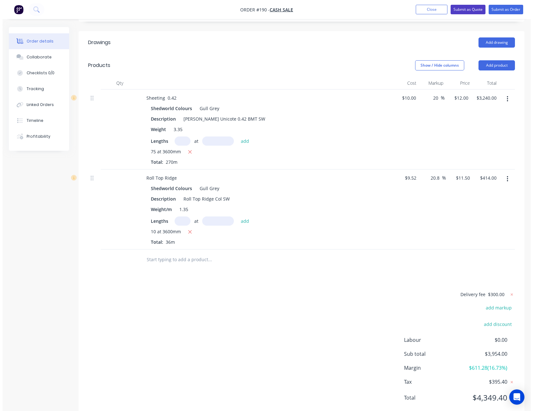
scroll to position [0, 0]
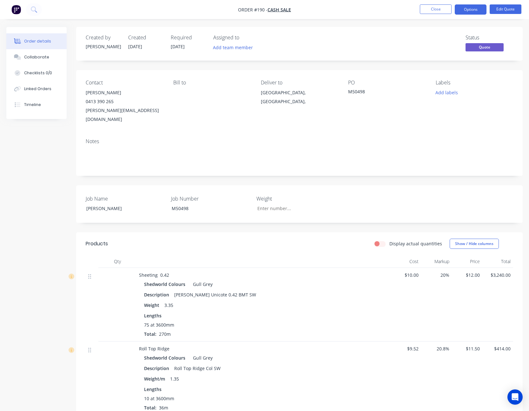
click at [471, 9] on button "Options" at bounding box center [470, 9] width 32 height 10
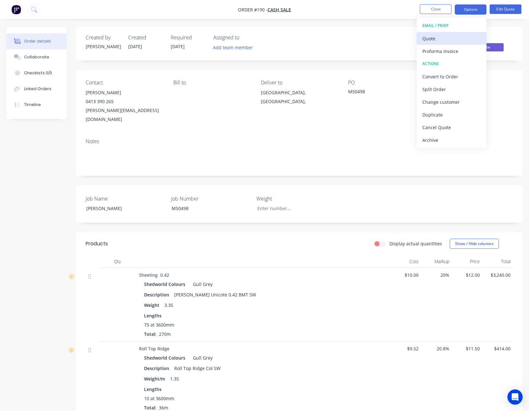
click at [458, 36] on div "Quote" at bounding box center [451, 38] width 58 height 9
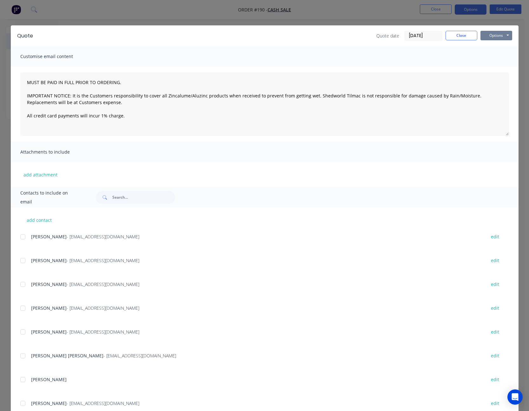
click at [492, 36] on button "Options" at bounding box center [496, 36] width 32 height 10
click at [496, 57] on button "Print" at bounding box center [500, 57] width 41 height 10
click at [455, 36] on button "Close" at bounding box center [461, 36] width 32 height 10
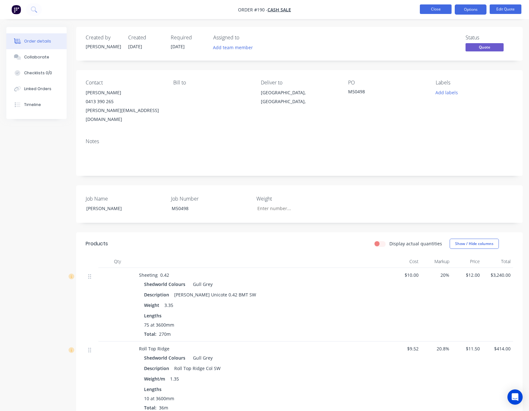
click at [440, 9] on button "Close" at bounding box center [435, 9] width 32 height 10
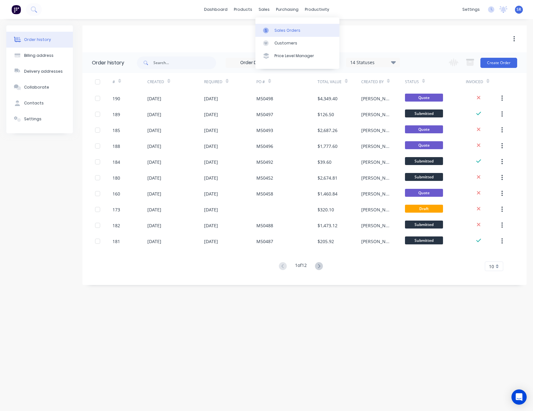
click at [277, 26] on link "Sales Orders" at bounding box center [298, 30] width 84 height 13
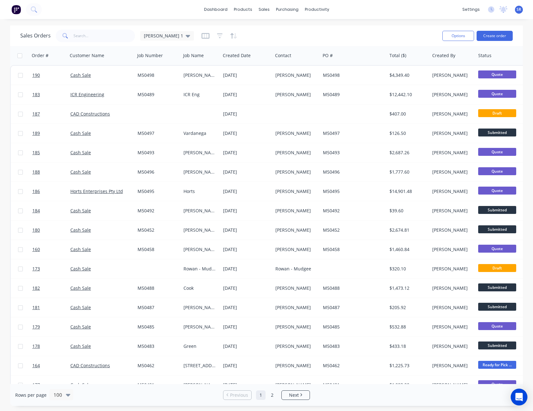
click at [518, 397] on icon "Open Intercom Messenger" at bounding box center [519, 397] width 7 height 8
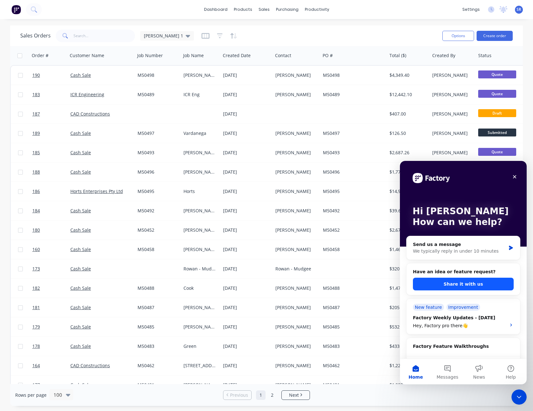
click at [480, 279] on button "Share it with us" at bounding box center [463, 283] width 101 height 13
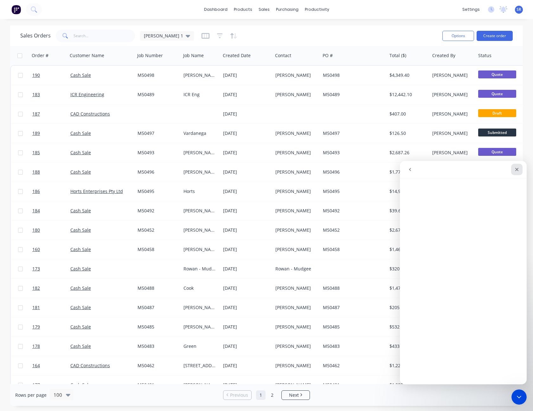
click at [518, 169] on icon "Close" at bounding box center [517, 169] width 3 height 3
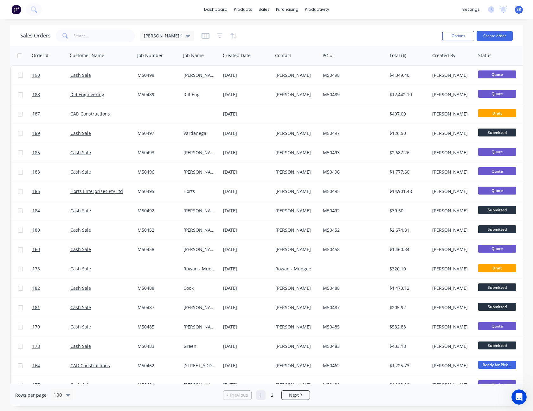
click at [521, 10] on span "SR" at bounding box center [519, 10] width 5 height 6
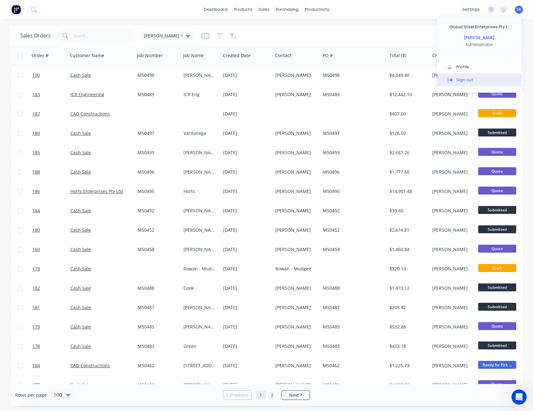
click at [480, 80] on button "Sign out" at bounding box center [480, 79] width 84 height 13
